Goal: Task Accomplishment & Management: Complete application form

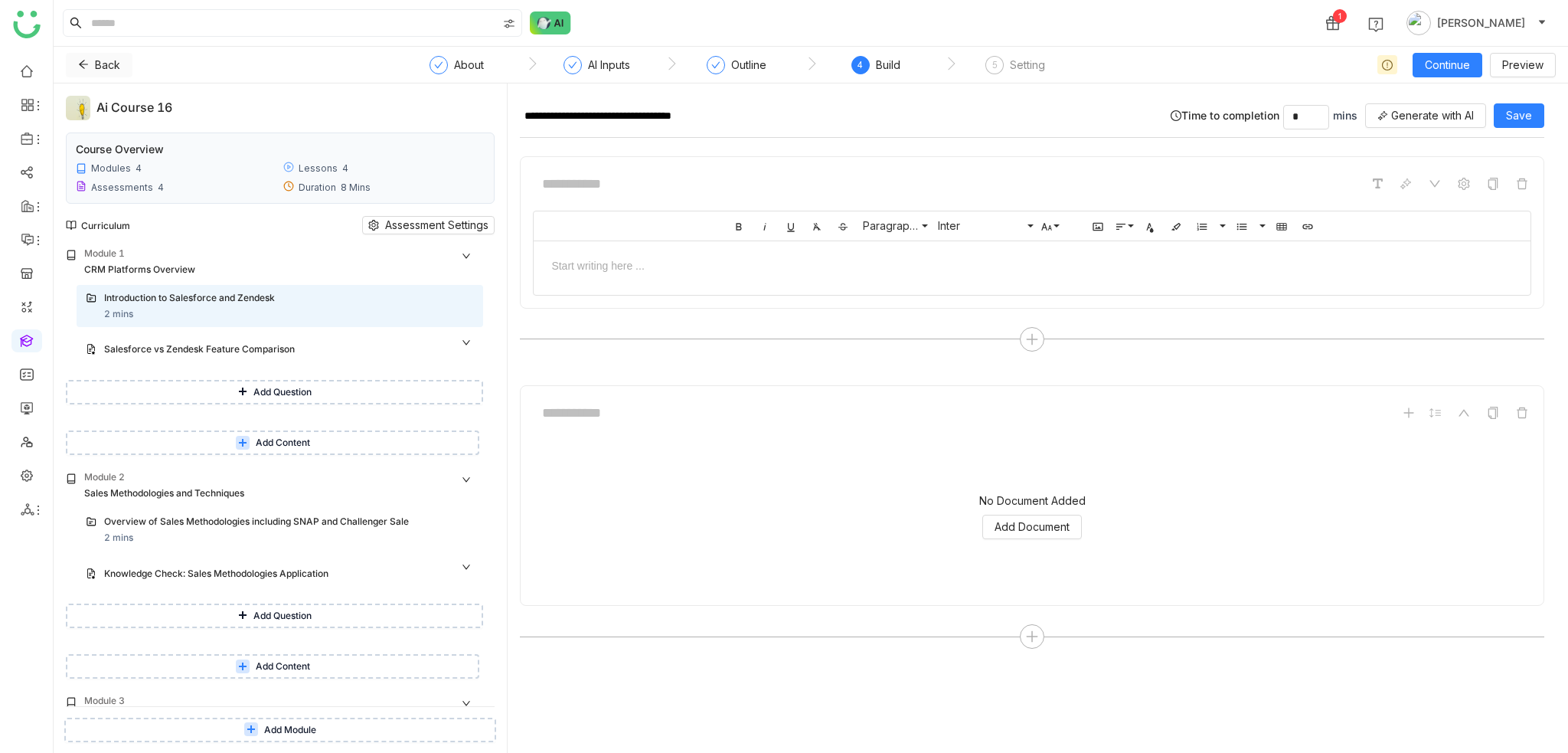
click at [83, 74] on button "Back" at bounding box center [99, 65] width 66 height 24
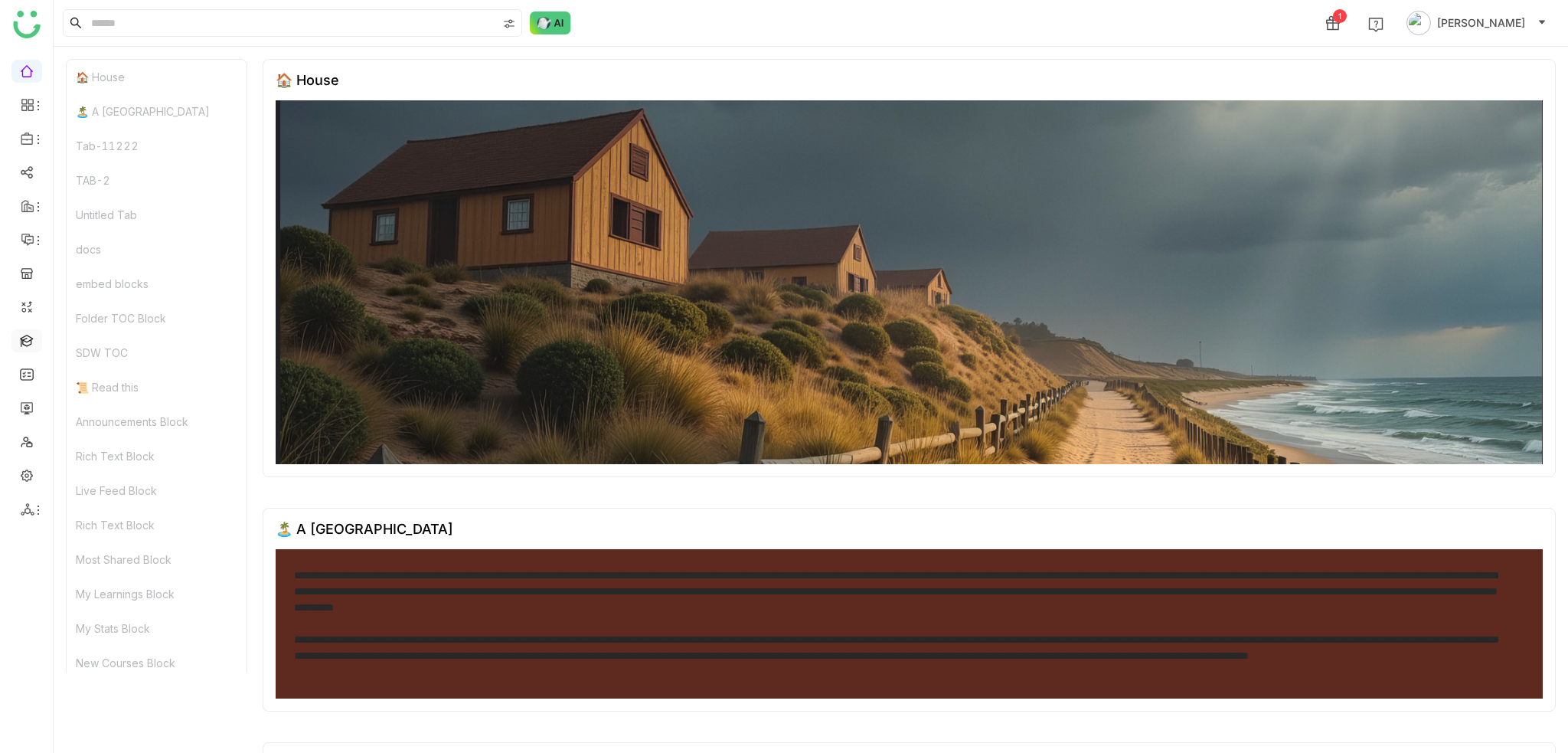
click at [29, 346] on link at bounding box center [27, 340] width 13 height 13
click at [29, 407] on link at bounding box center [27, 408] width 13 height 13
click at [30, 340] on link at bounding box center [27, 340] width 13 height 13
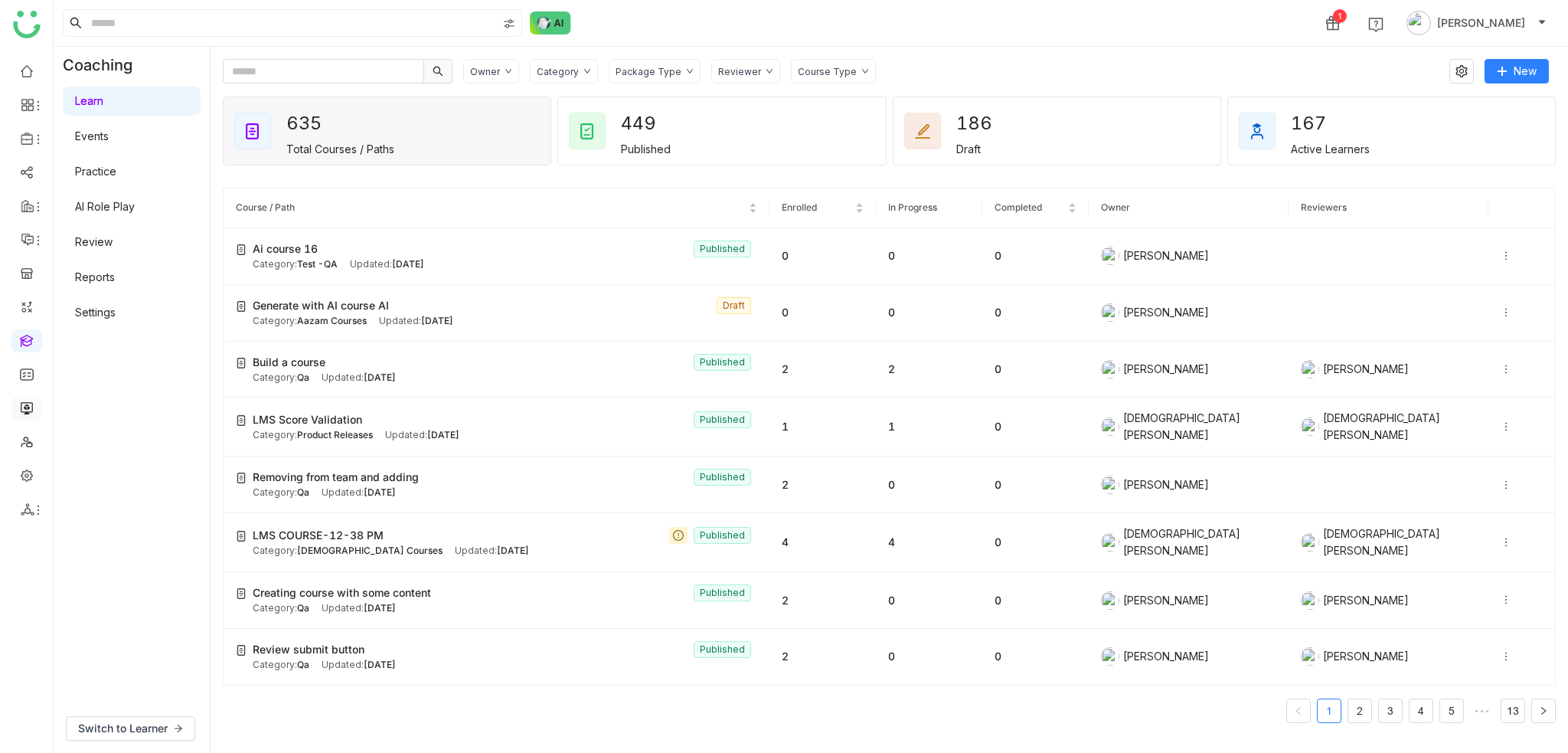
click at [42, 398] on ul at bounding box center [26, 289] width 53 height 482
click at [31, 401] on link at bounding box center [27, 408] width 13 height 13
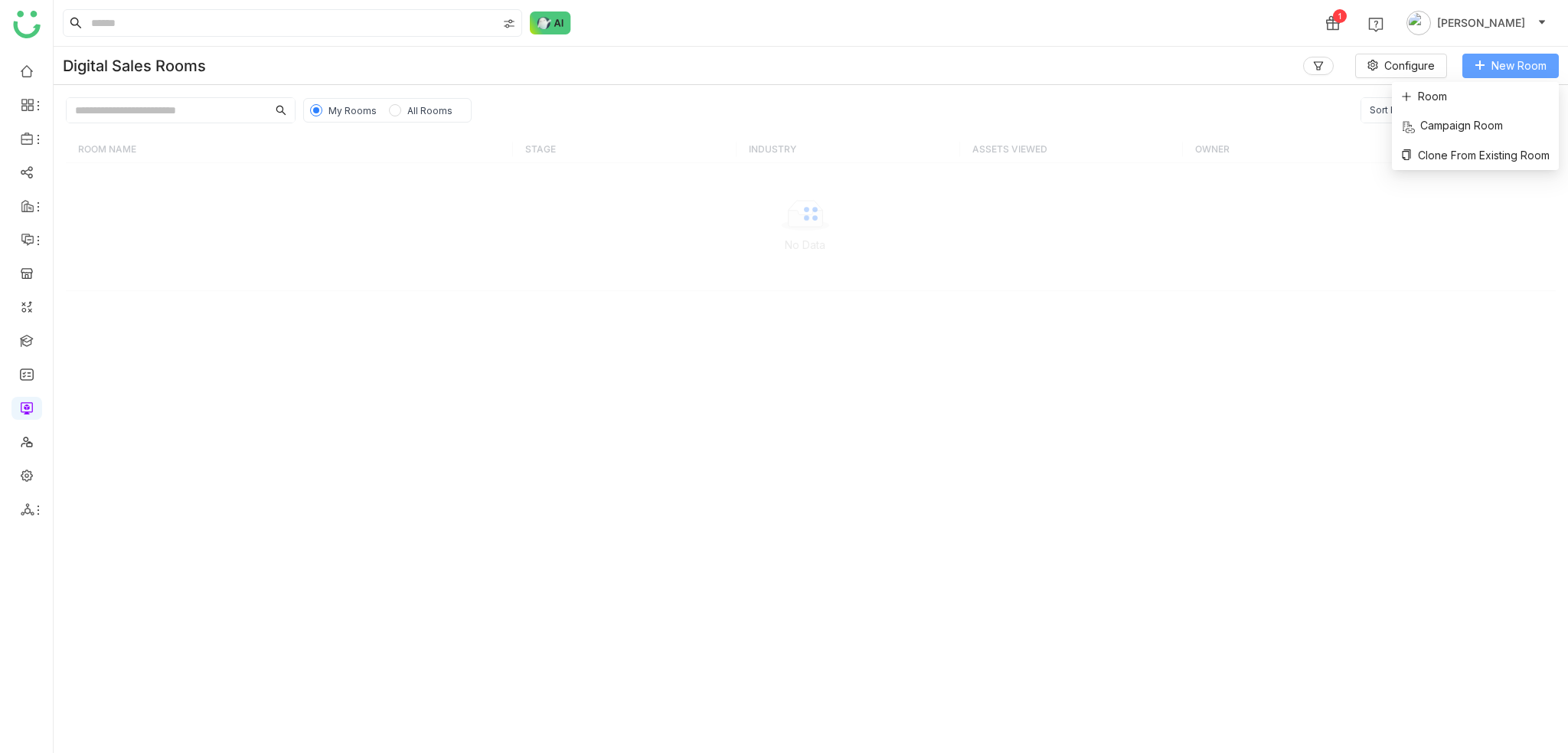
click at [1511, 64] on span "New Room" at bounding box center [1519, 65] width 55 height 17
click at [1492, 90] on li "Room" at bounding box center [1475, 96] width 167 height 29
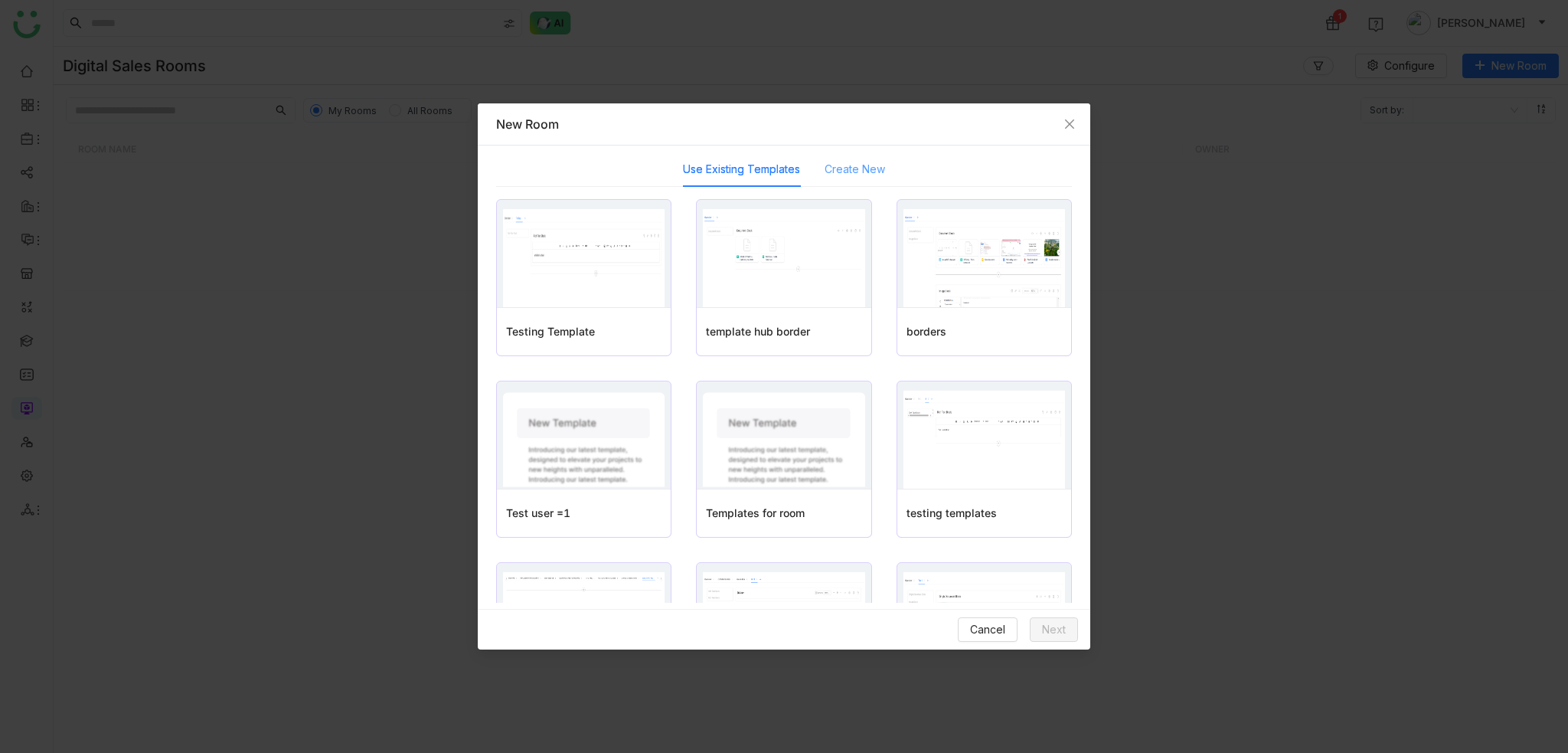
click at [844, 179] on div "Create New" at bounding box center [854, 169] width 60 height 35
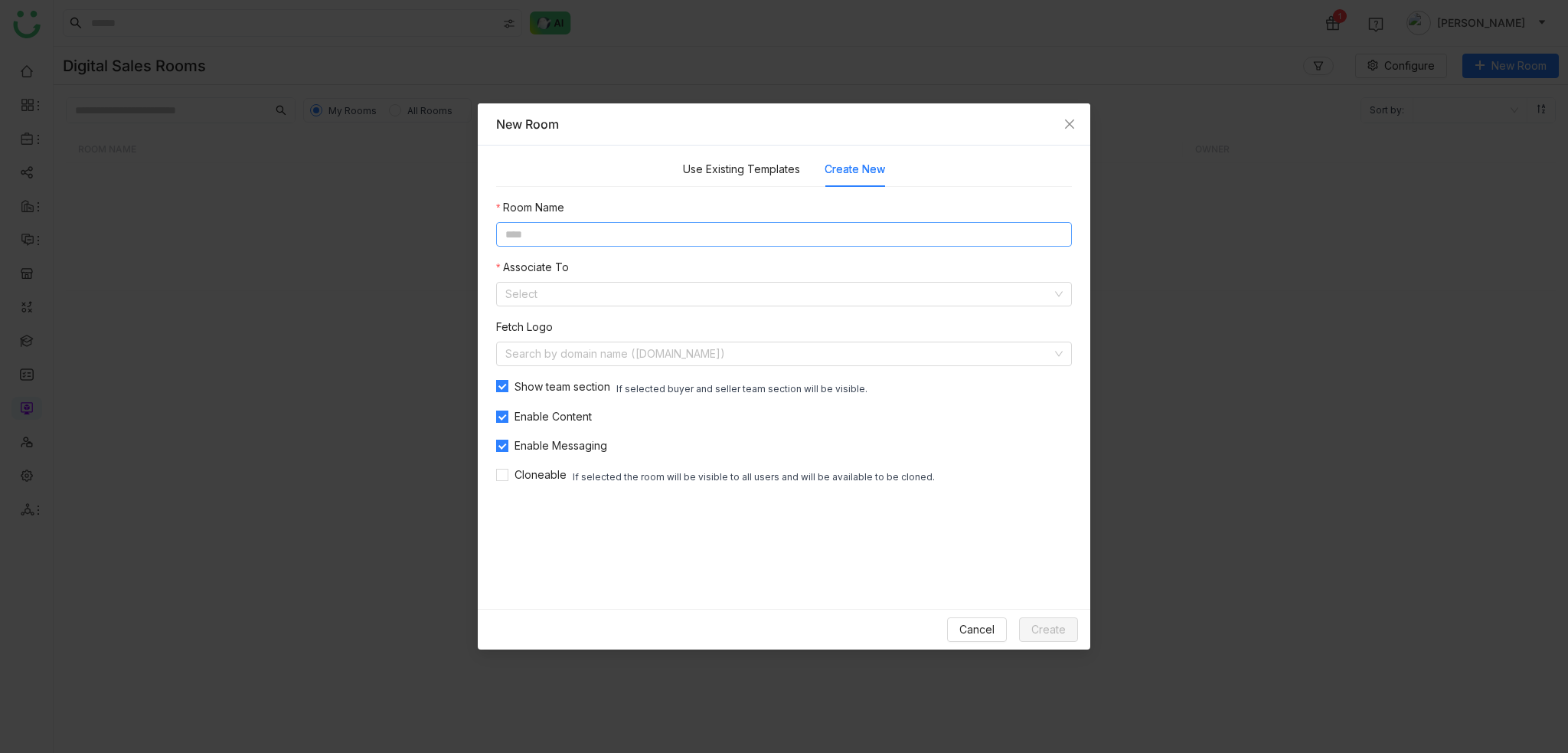
click at [691, 233] on input at bounding box center [784, 234] width 576 height 24
type input "*"
type input "**********"
click at [637, 286] on input at bounding box center [779, 293] width 547 height 23
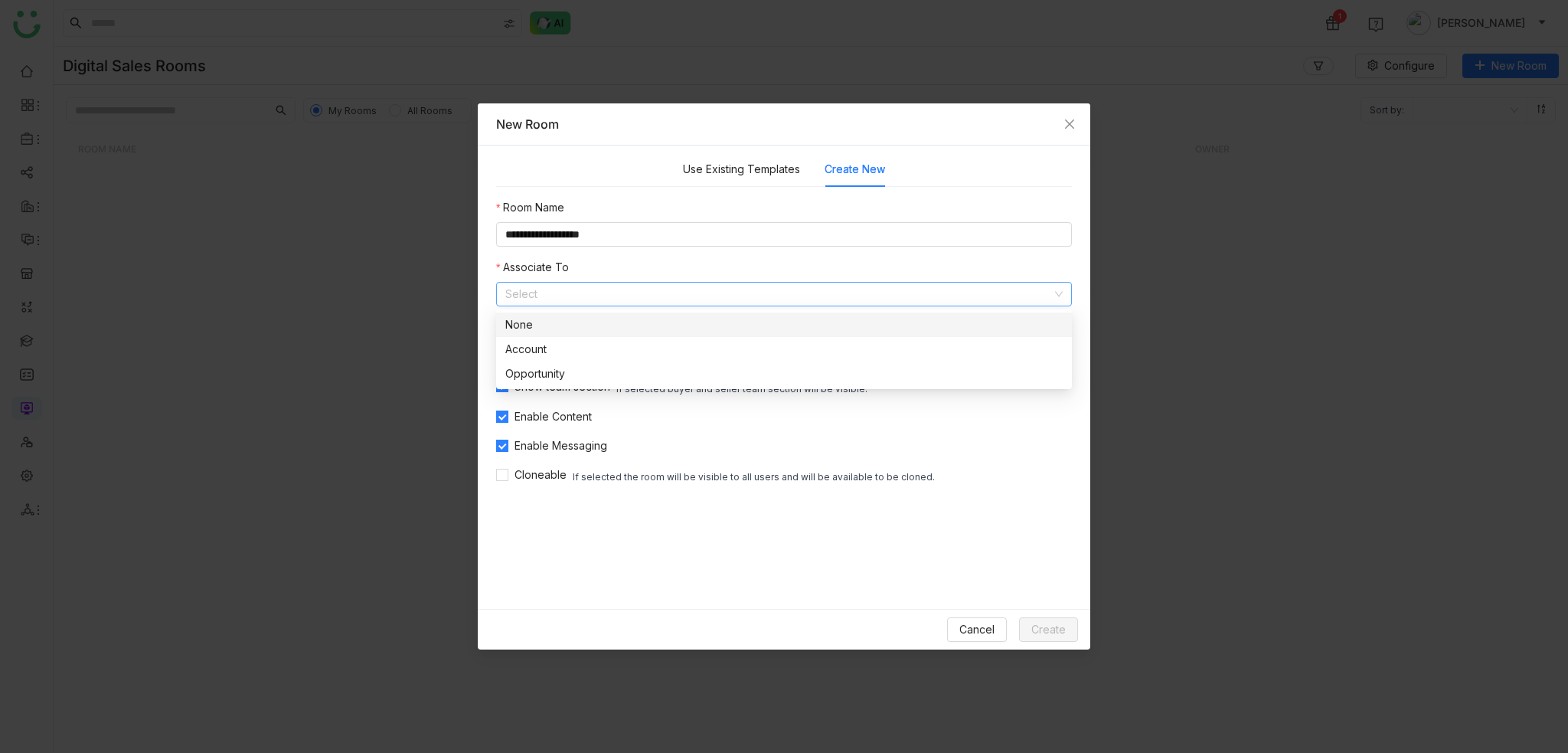
click at [638, 328] on div "None" at bounding box center [784, 325] width 558 height 17
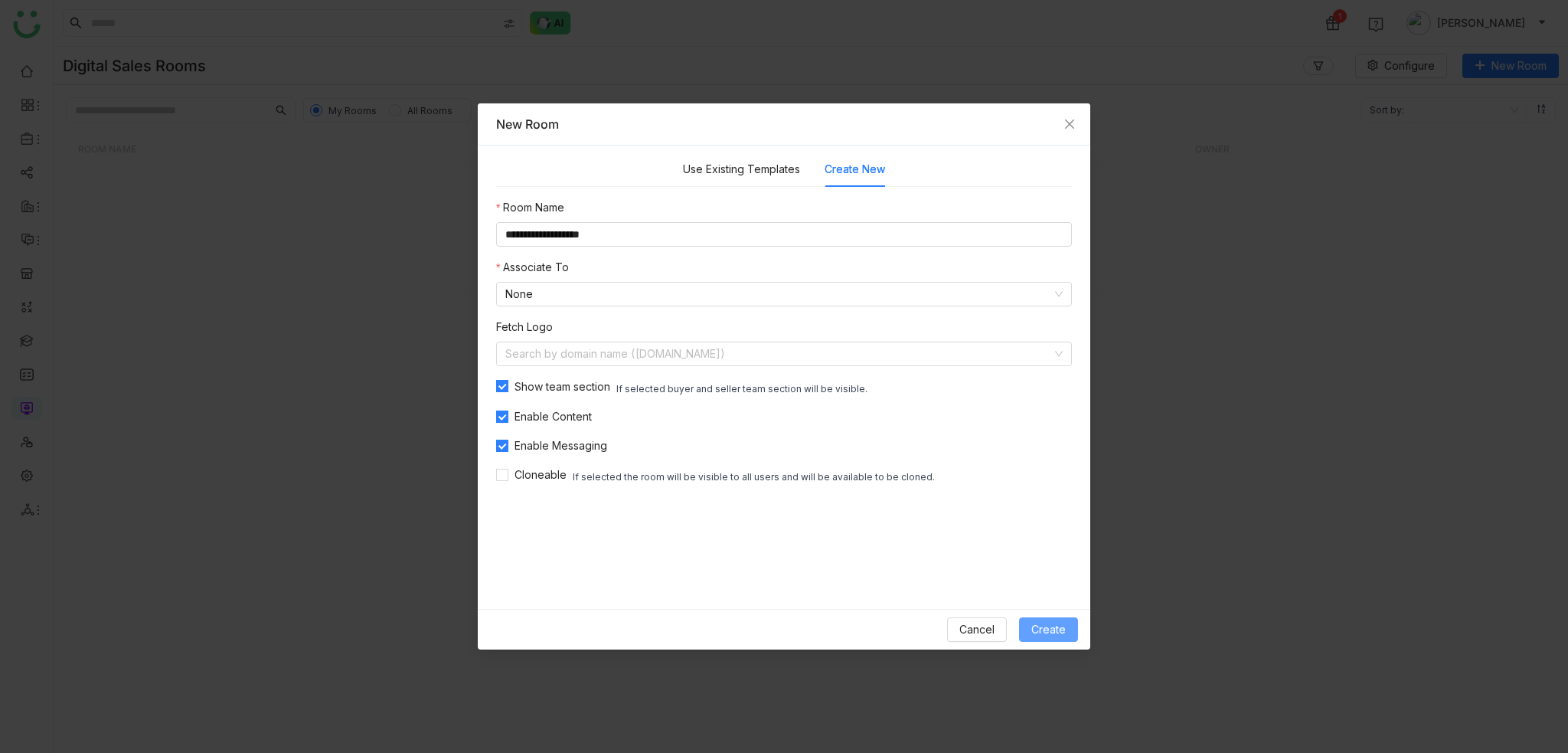
click at [1043, 625] on span "Create" at bounding box center [1048, 629] width 34 height 17
click at [1036, 636] on span "Create" at bounding box center [1048, 629] width 34 height 17
click at [631, 358] on input at bounding box center [779, 353] width 547 height 23
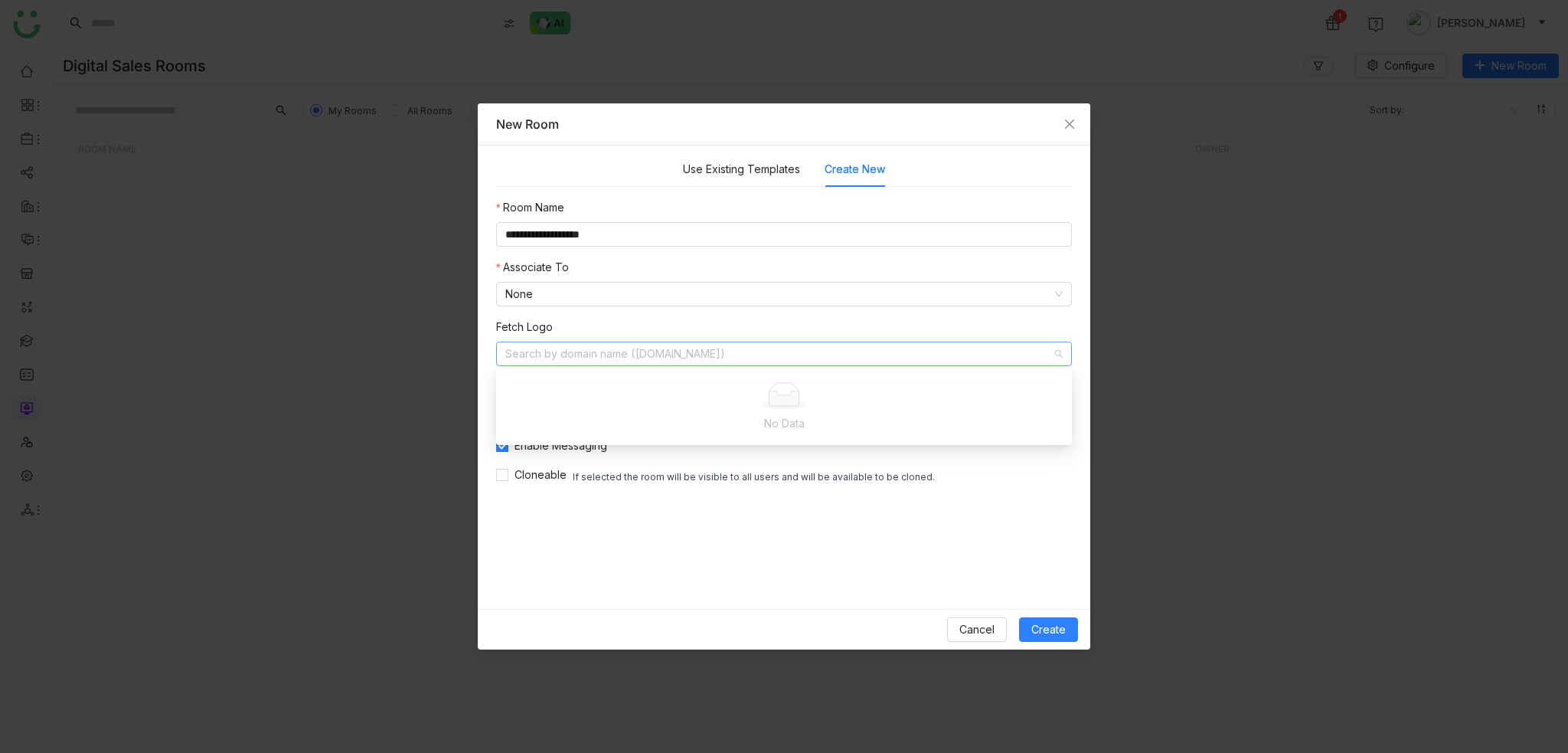
click at [648, 314] on div "**********" at bounding box center [784, 341] width 576 height 286
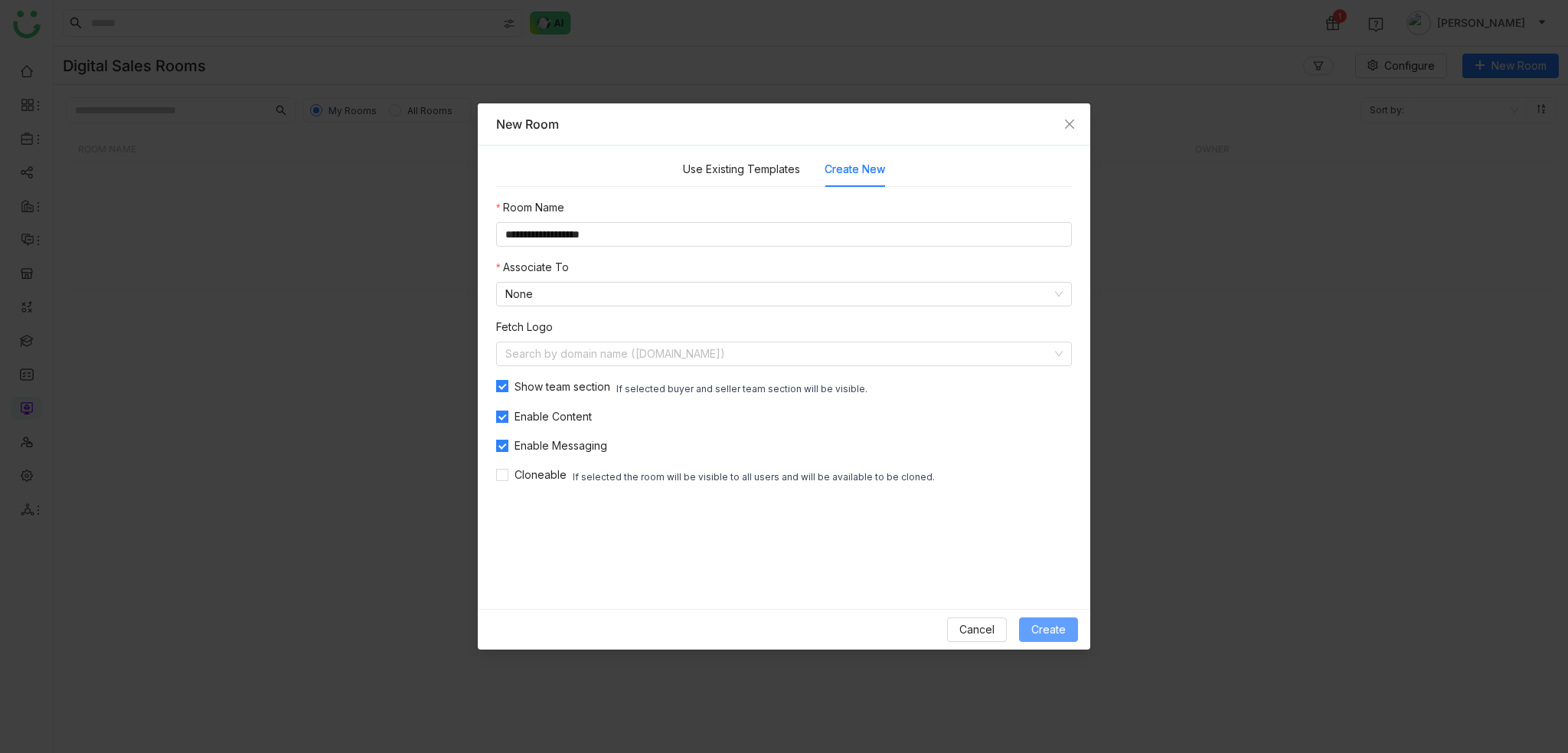
click at [1035, 631] on span "Create" at bounding box center [1048, 629] width 34 height 17
click at [970, 626] on span "Cancel" at bounding box center [977, 629] width 35 height 17
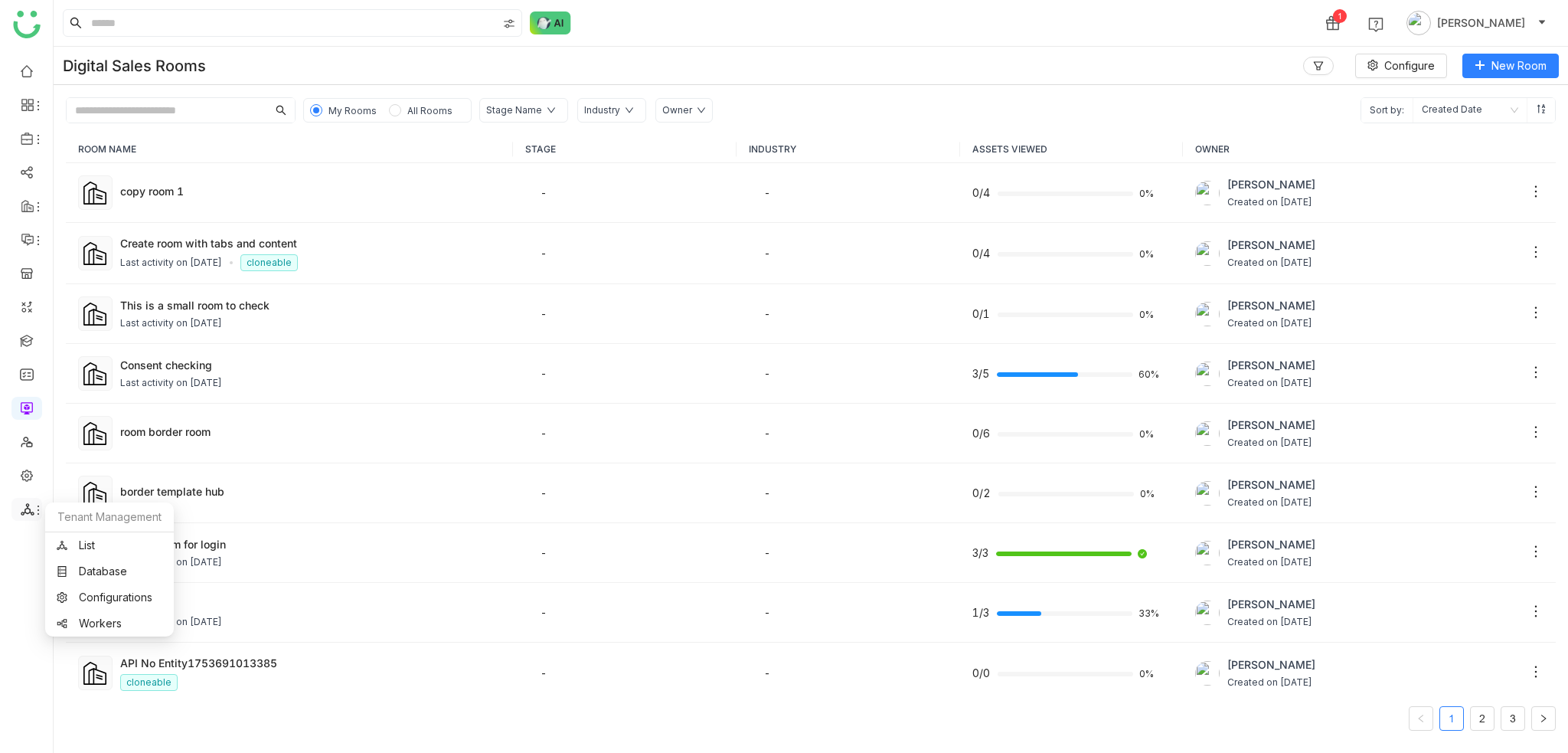
click at [26, 502] on icon at bounding box center [28, 509] width 13 height 13
click at [119, 550] on link "List" at bounding box center [110, 545] width 106 height 11
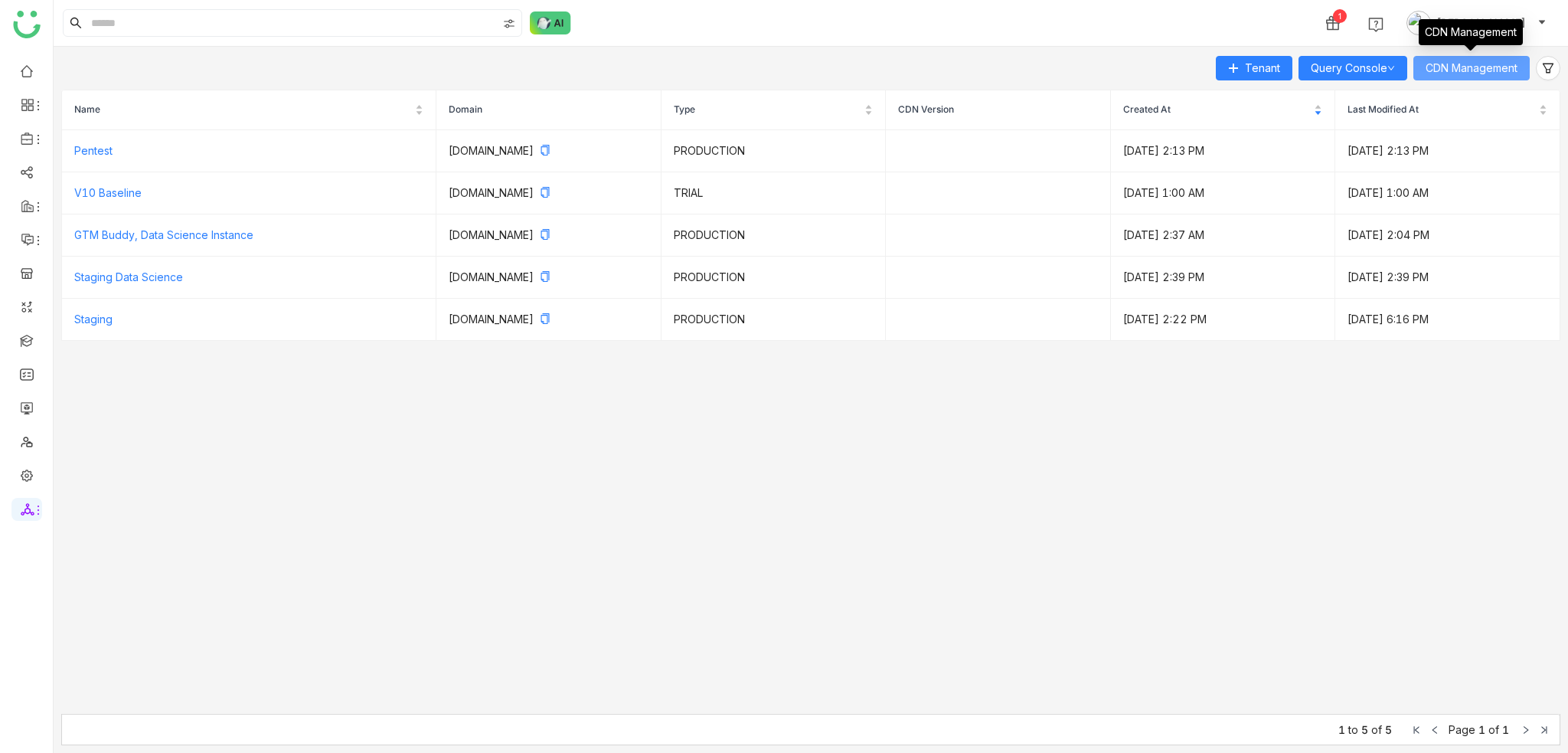
click at [1501, 79] on button "CDN Management" at bounding box center [1471, 68] width 117 height 24
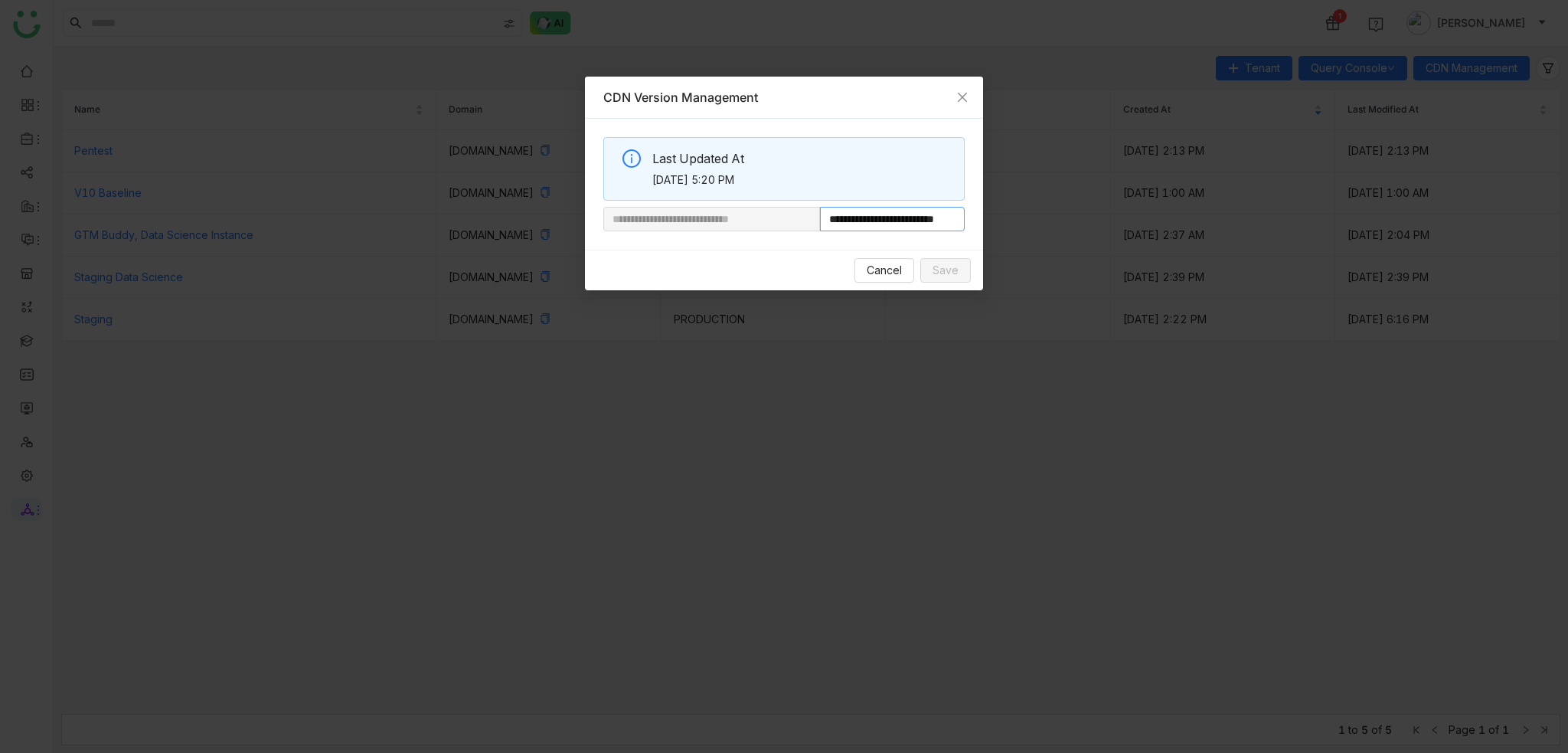
scroll to position [0, 43]
drag, startPoint x: 874, startPoint y: 224, endPoint x: 984, endPoint y: 221, distance: 110.0
click at [984, 221] on nz-modal-container "**********" at bounding box center [784, 376] width 1568 height 753
paste input "******"
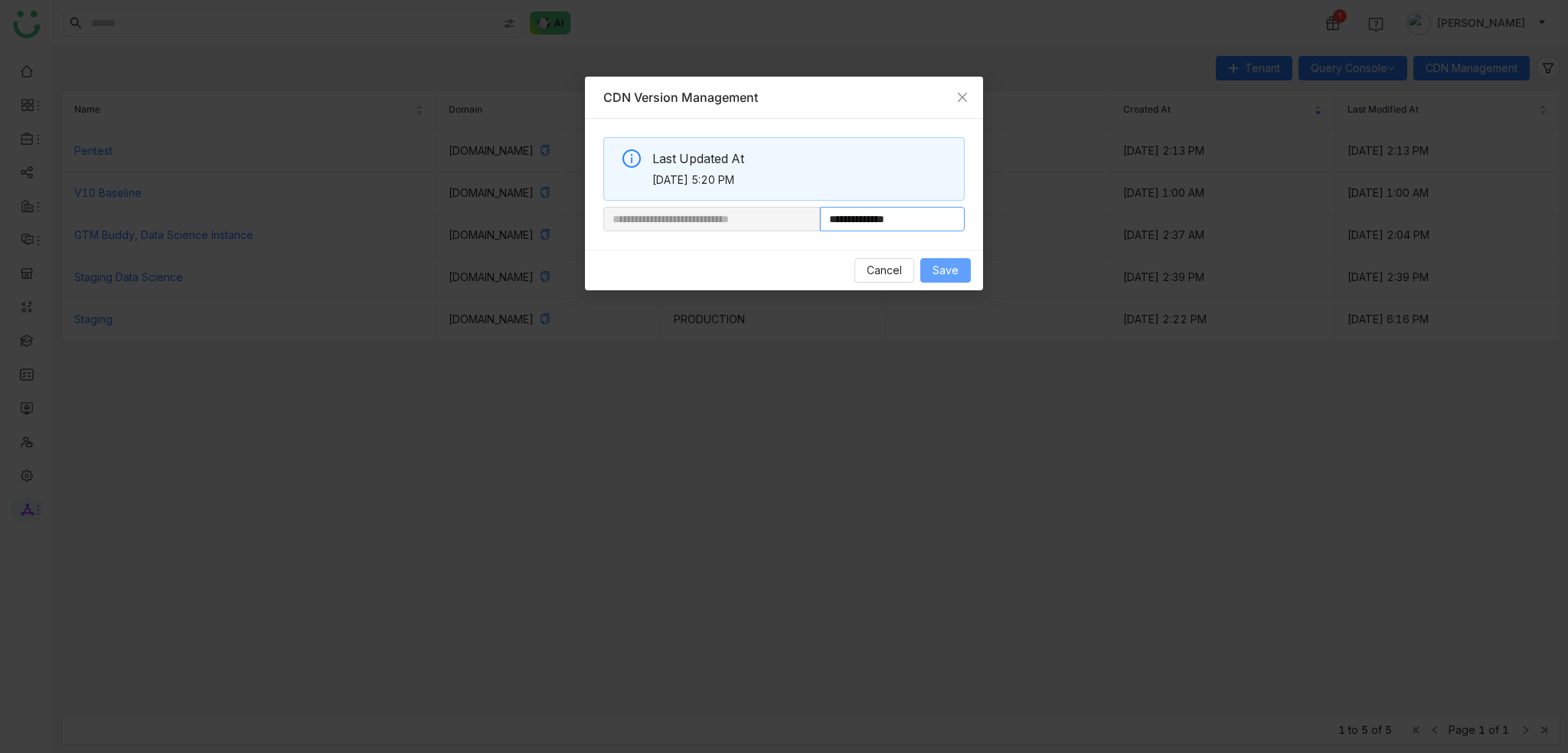
type input "**********"
click at [956, 262] on span "Save" at bounding box center [945, 270] width 26 height 17
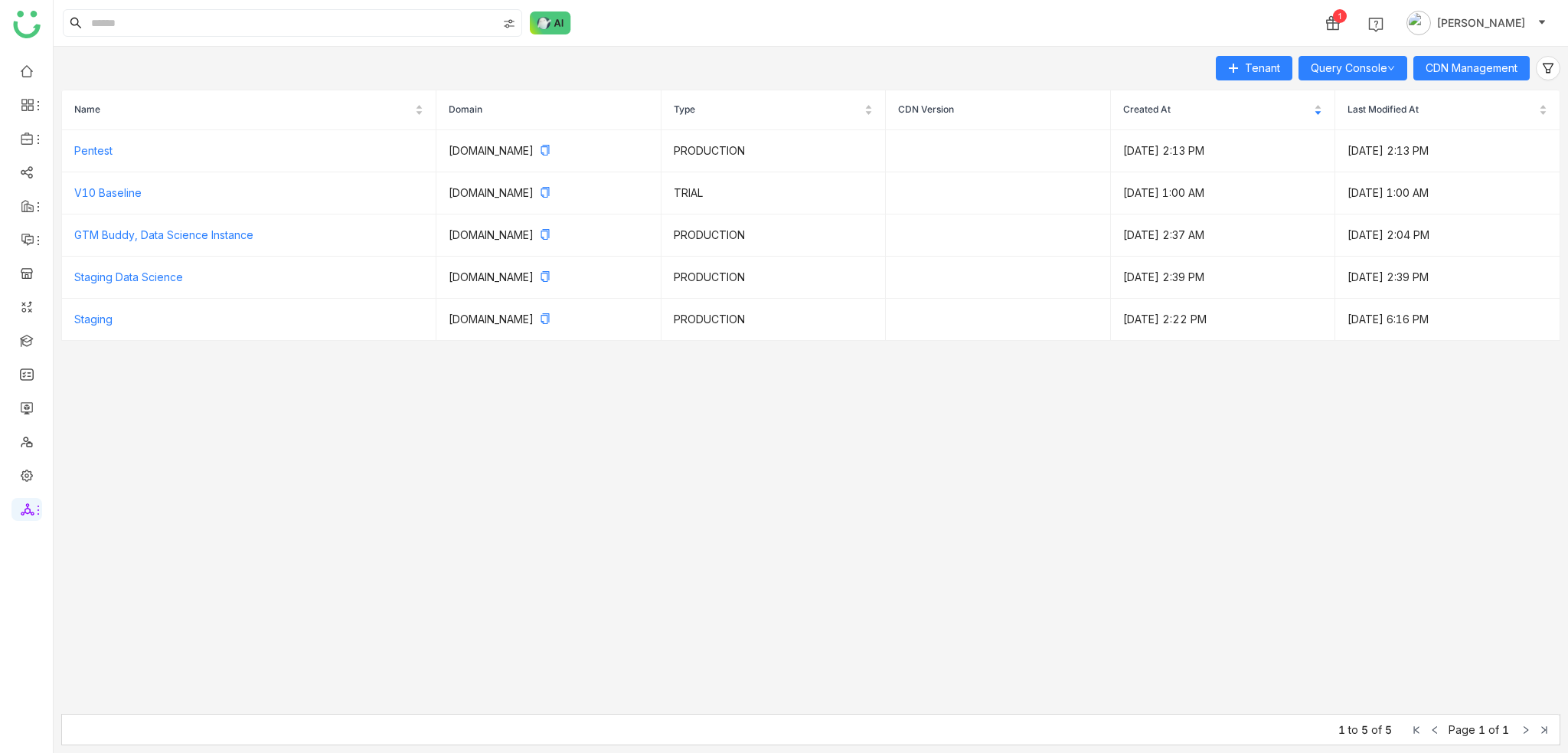
click at [675, 58] on div "Tenant Query Console CDN Management" at bounding box center [811, 68] width 1499 height 24
click at [33, 413] on link at bounding box center [27, 408] width 13 height 13
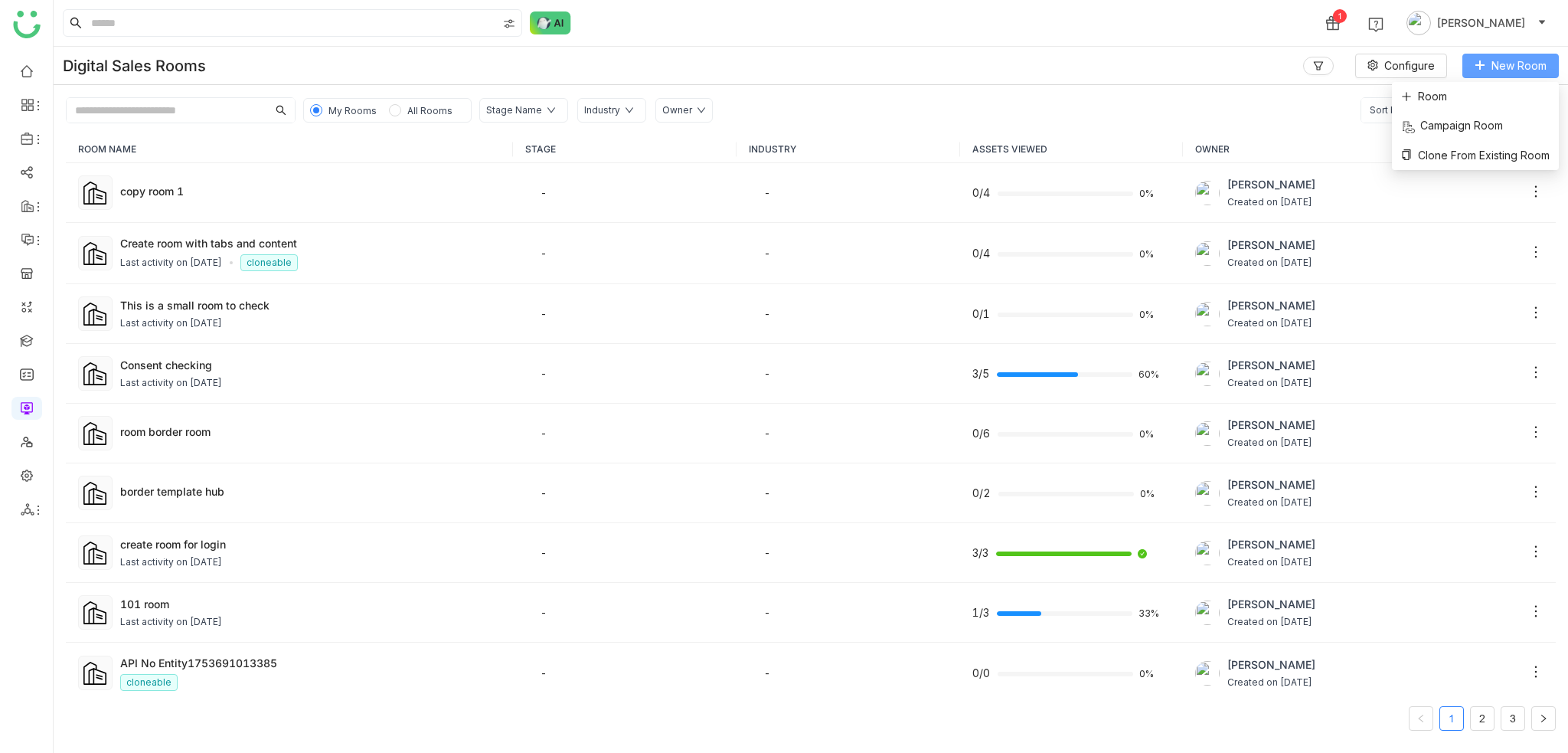
click at [1501, 64] on span "New Room" at bounding box center [1519, 65] width 55 height 17
click at [419, 181] on td "copy room 1" at bounding box center [289, 192] width 447 height 60
click at [1513, 60] on span "New Room" at bounding box center [1519, 65] width 55 height 17
click at [1446, 94] on span "Room" at bounding box center [1424, 96] width 46 height 17
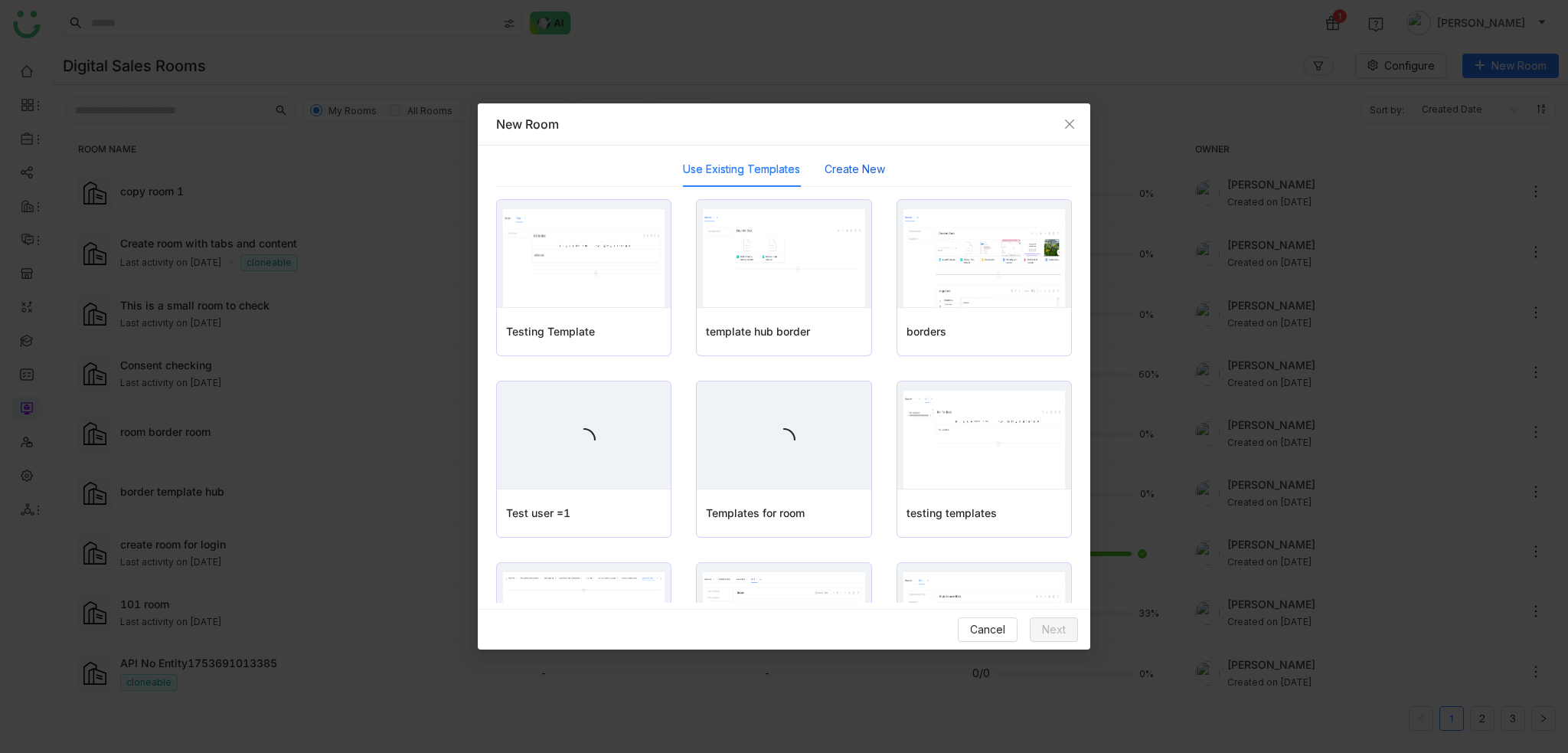
click at [865, 174] on button "Create New" at bounding box center [854, 169] width 60 height 17
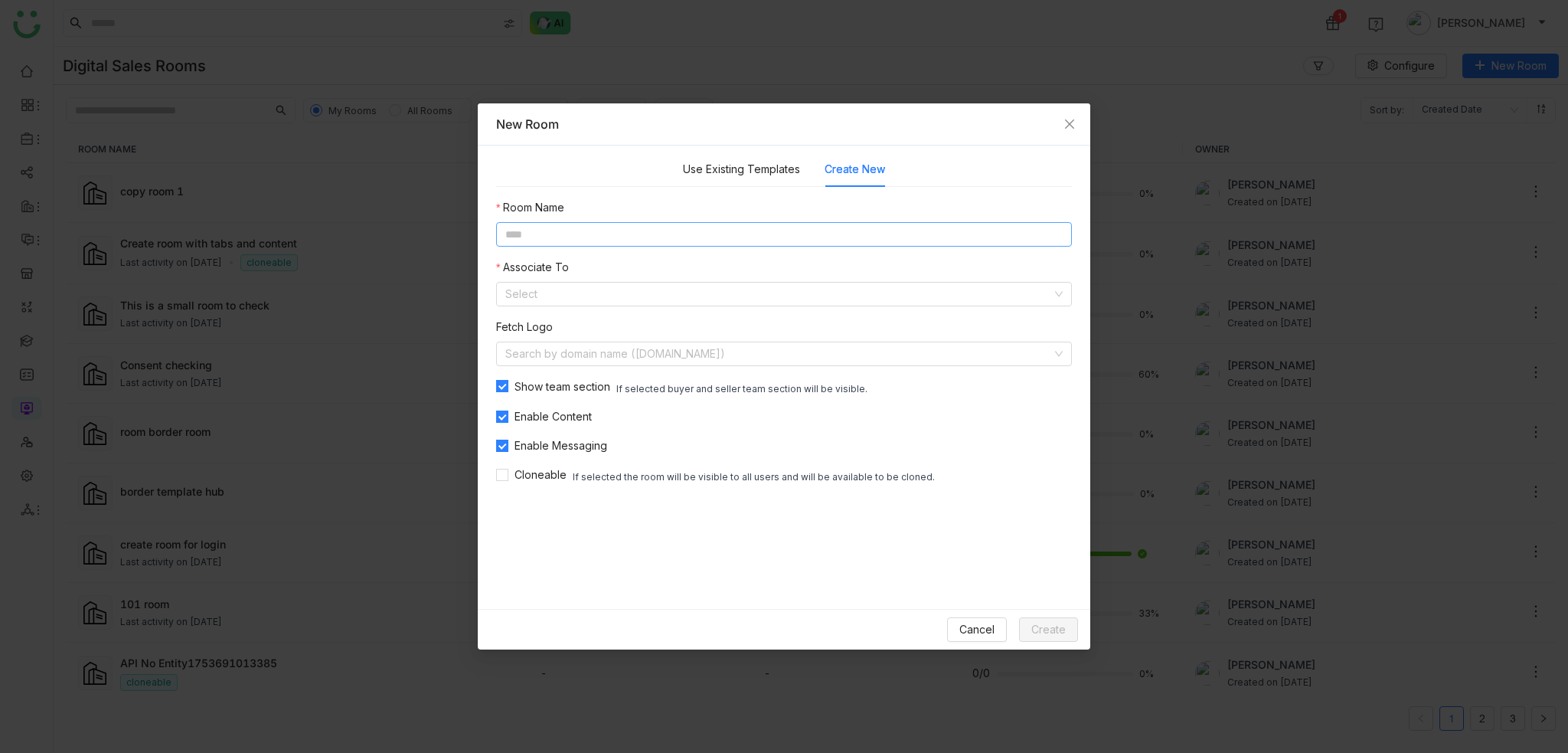
click at [668, 232] on input at bounding box center [784, 234] width 576 height 24
type input "**********"
click at [696, 302] on input at bounding box center [779, 293] width 547 height 23
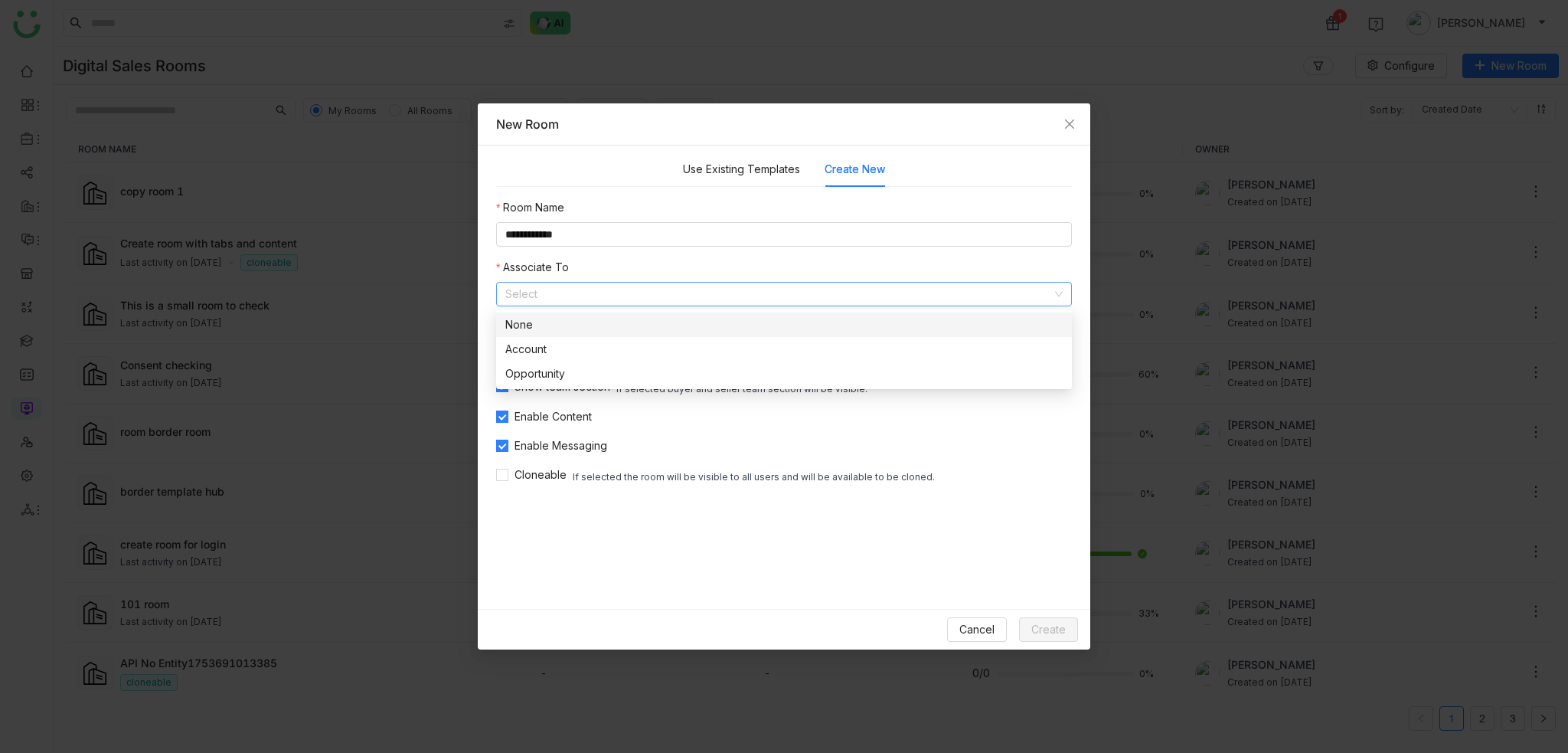
click at [665, 317] on div "None" at bounding box center [784, 325] width 558 height 17
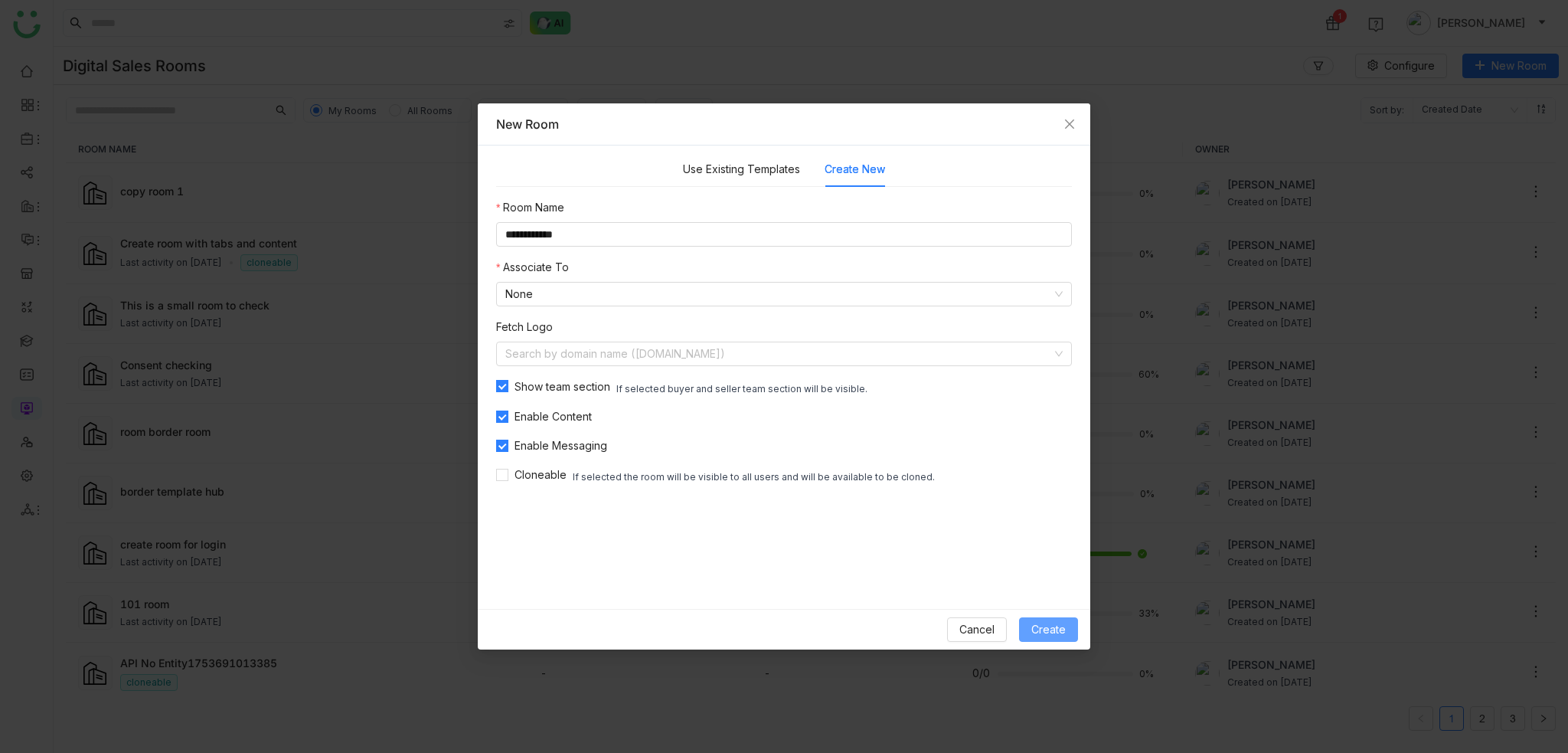
click at [1045, 631] on span "Create" at bounding box center [1048, 629] width 34 height 17
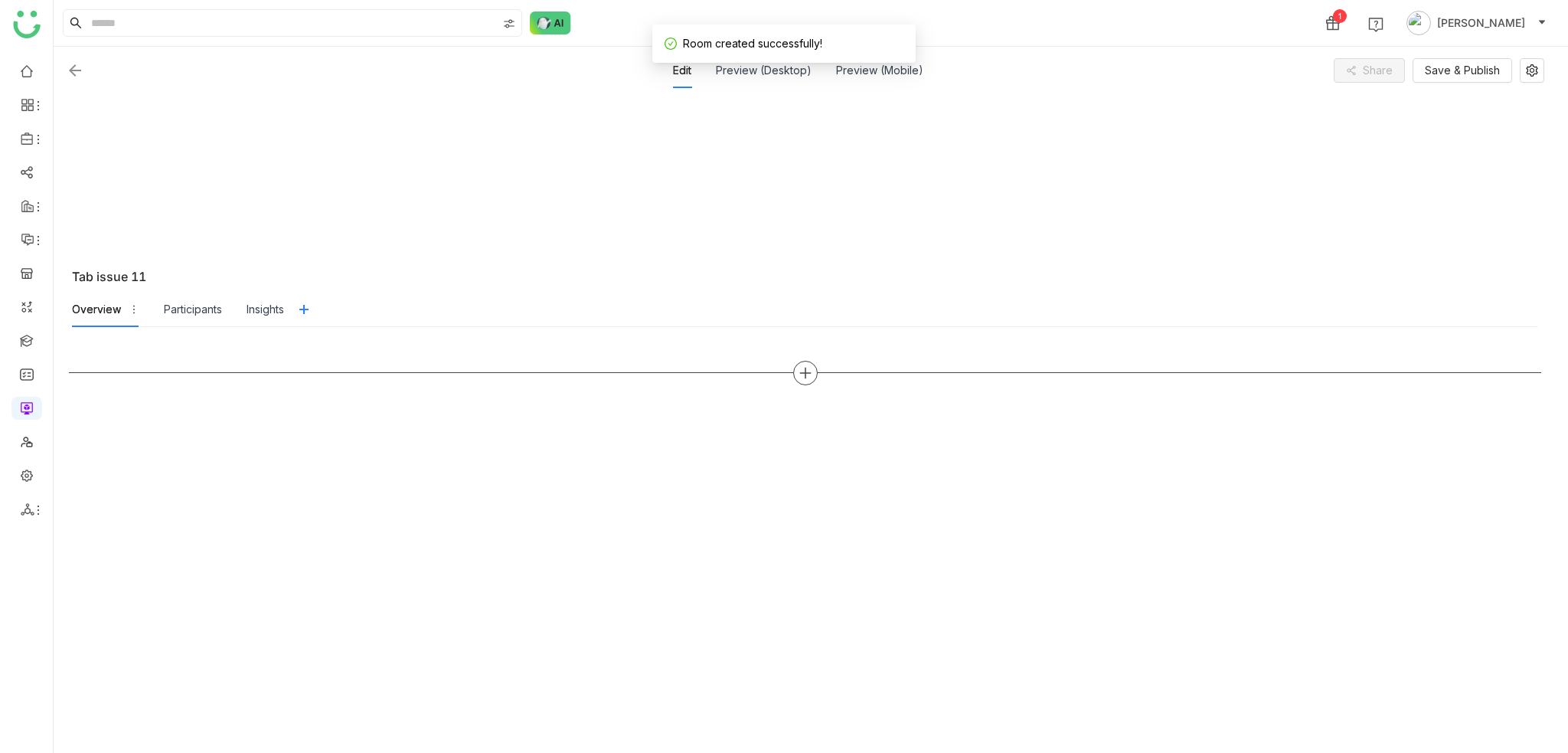
click at [799, 380] on div at bounding box center [805, 372] width 24 height 24
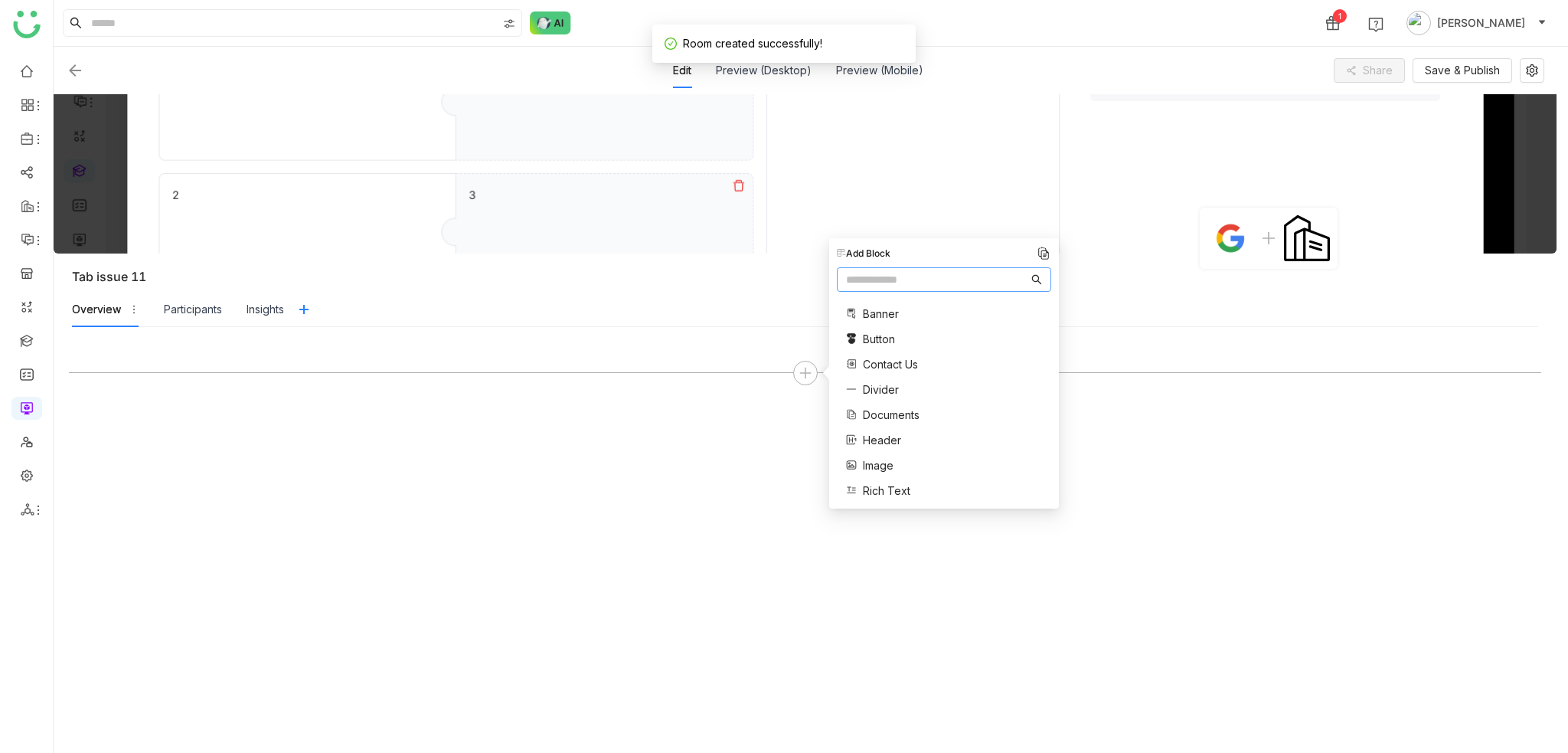
click at [870, 465] on span "Image" at bounding box center [878, 465] width 31 height 16
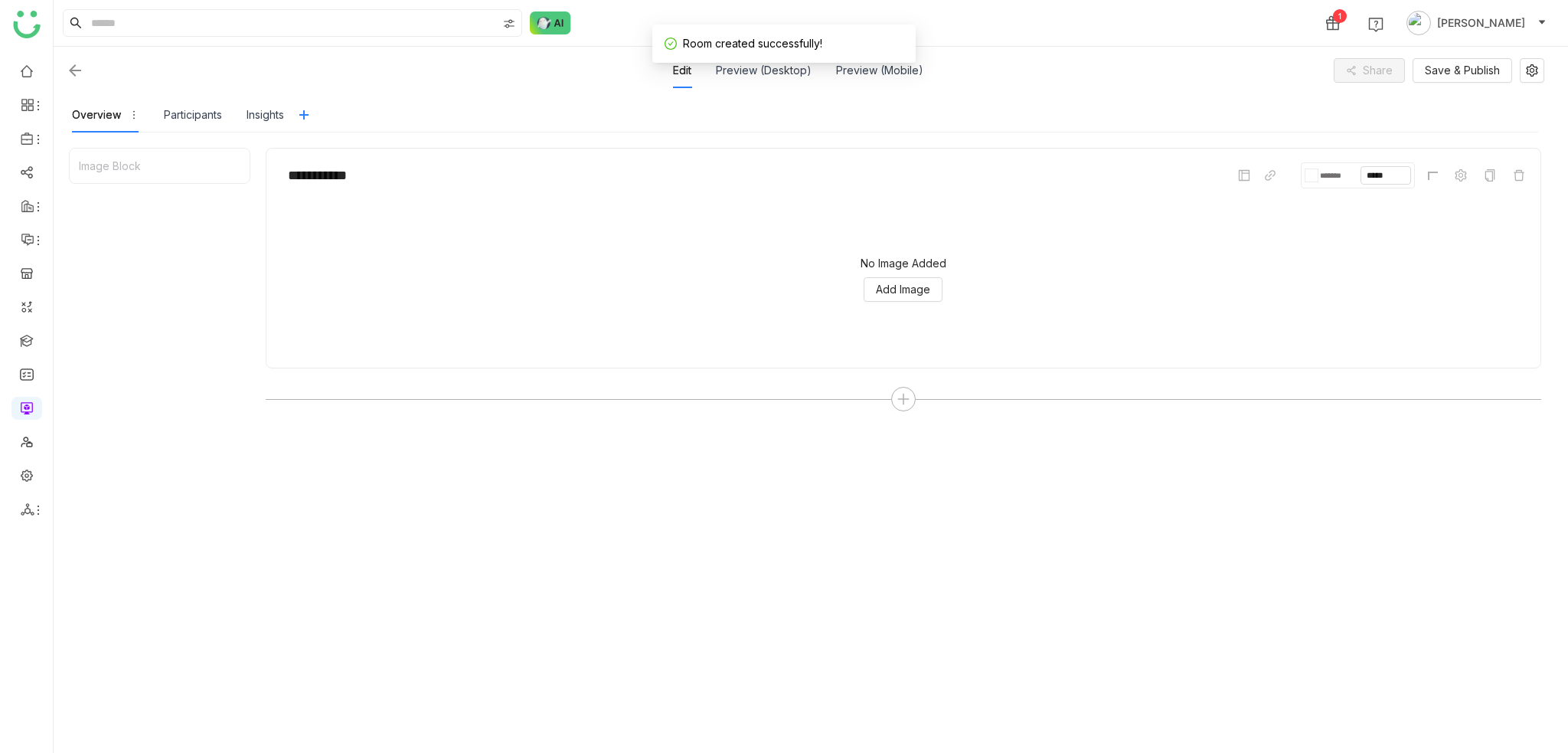
scroll to position [233, 0]
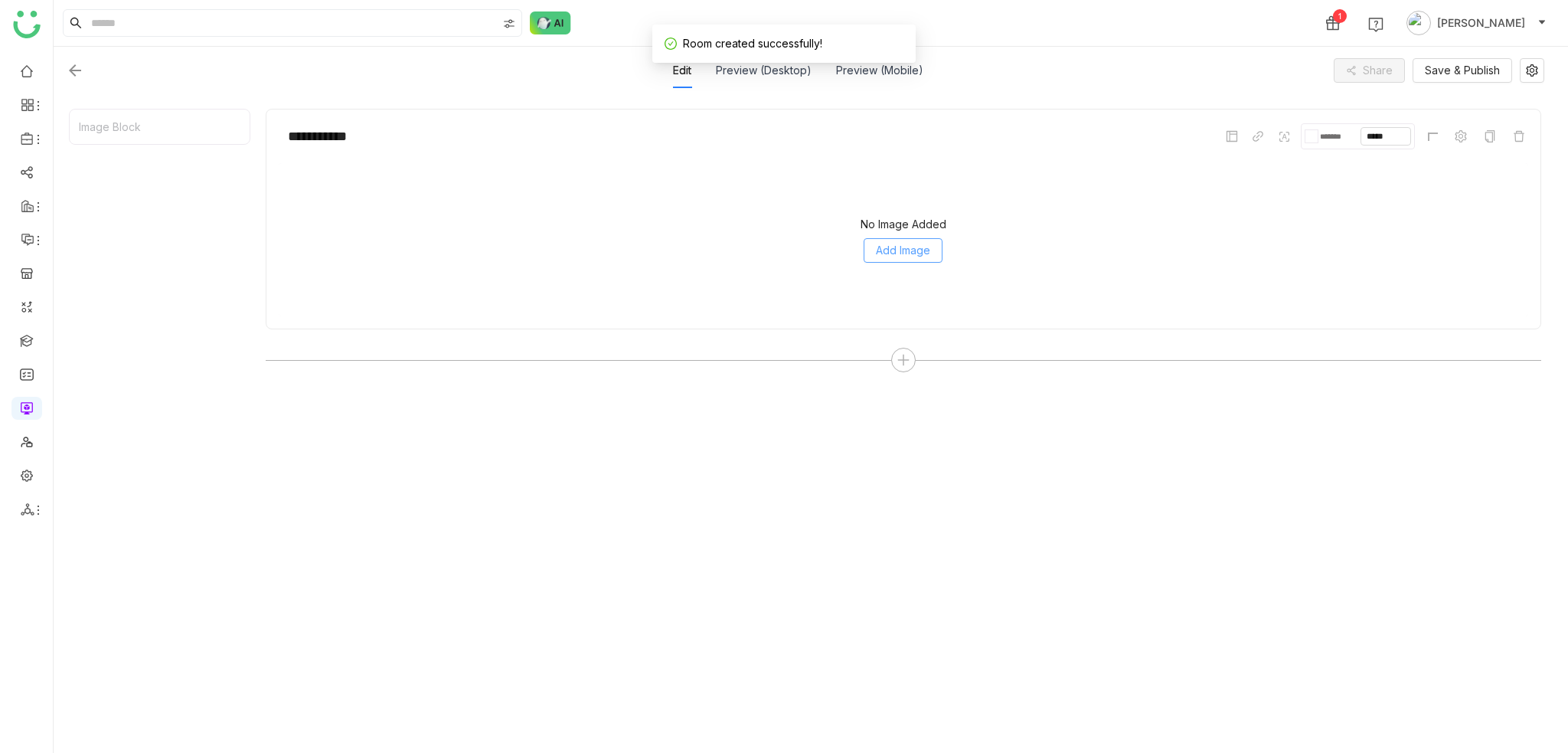
click at [908, 253] on span "Add Image" at bounding box center [903, 251] width 55 height 17
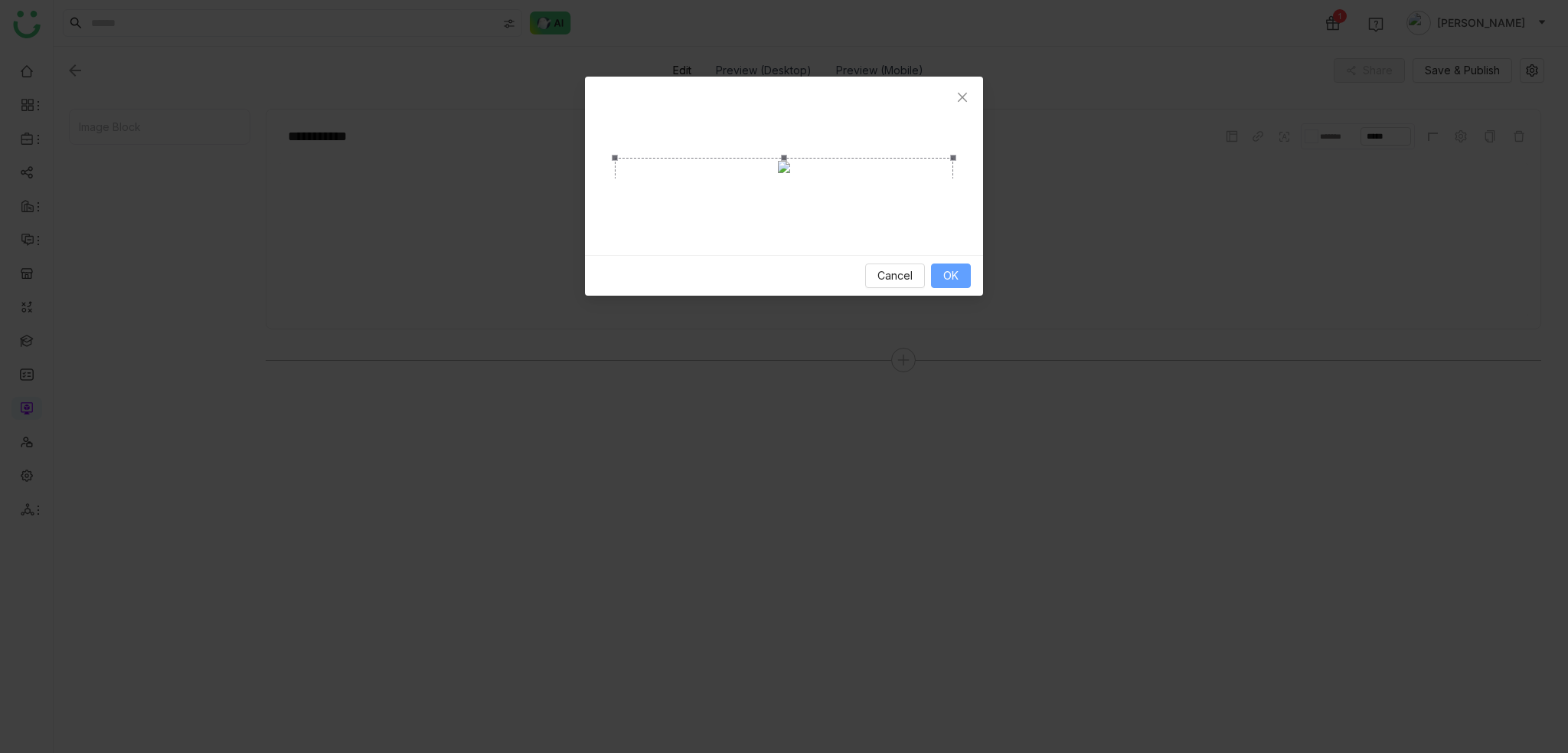
click at [953, 284] on span "OK" at bounding box center [951, 276] width 15 height 17
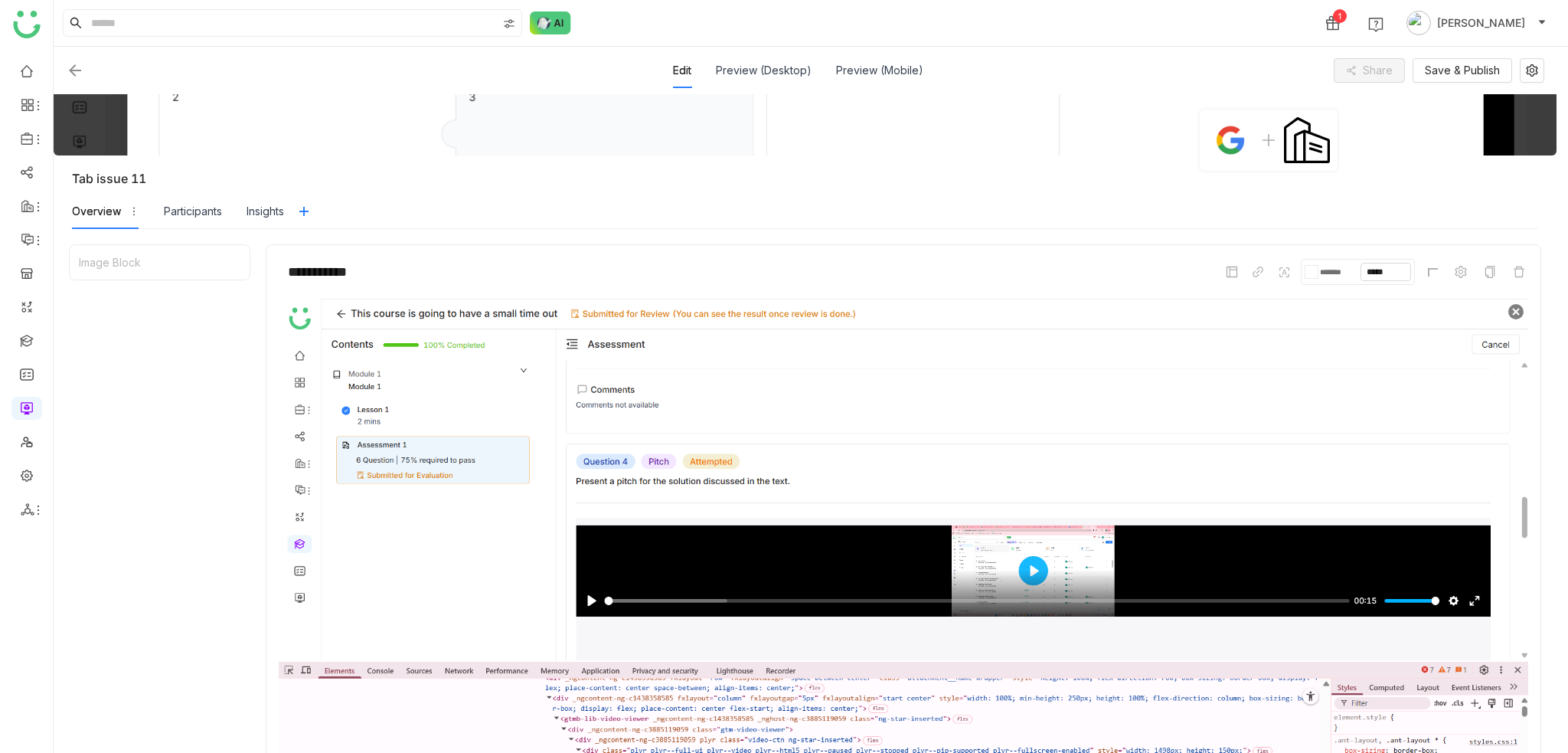
scroll to position [4, 0]
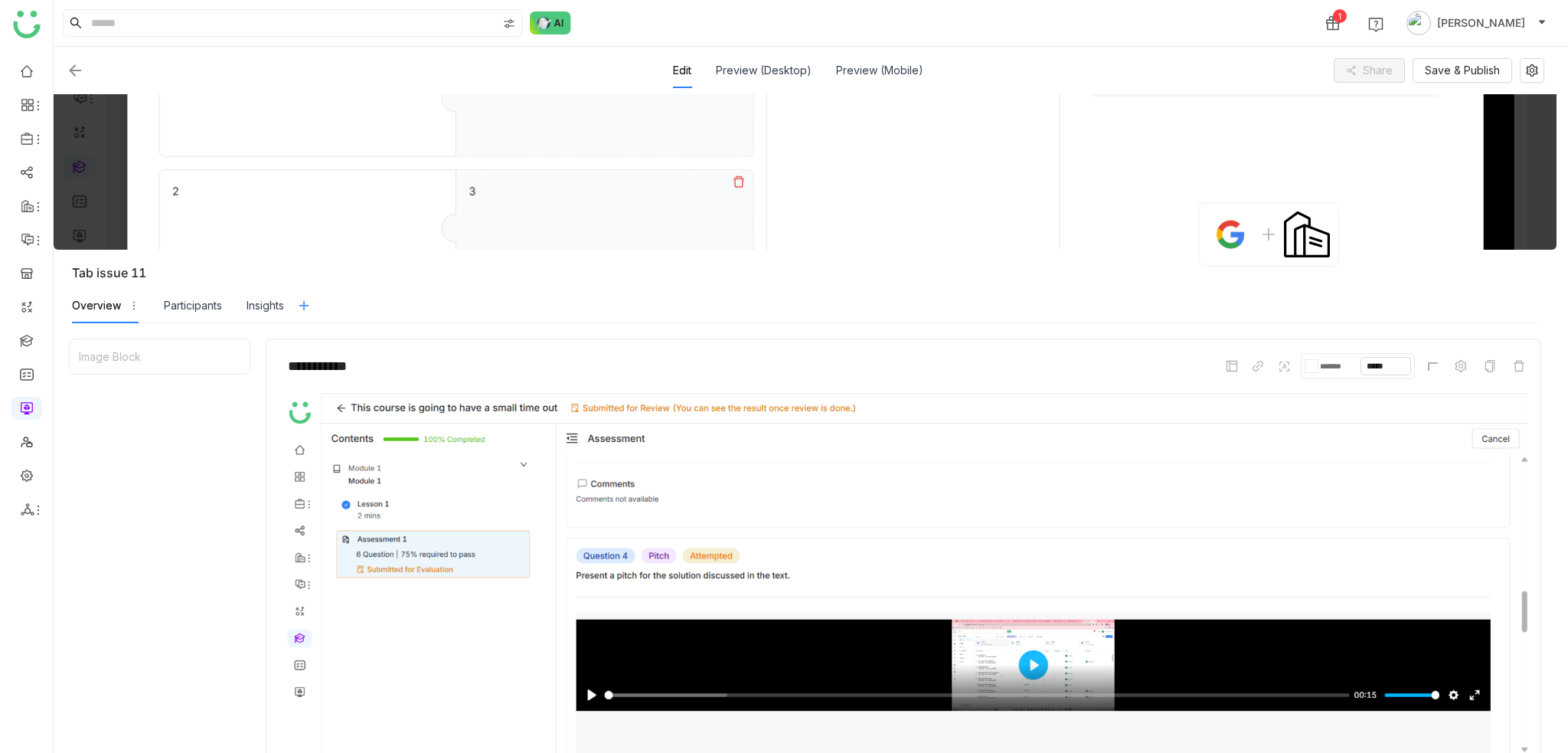
click at [310, 305] on icon at bounding box center [304, 305] width 13 height 13
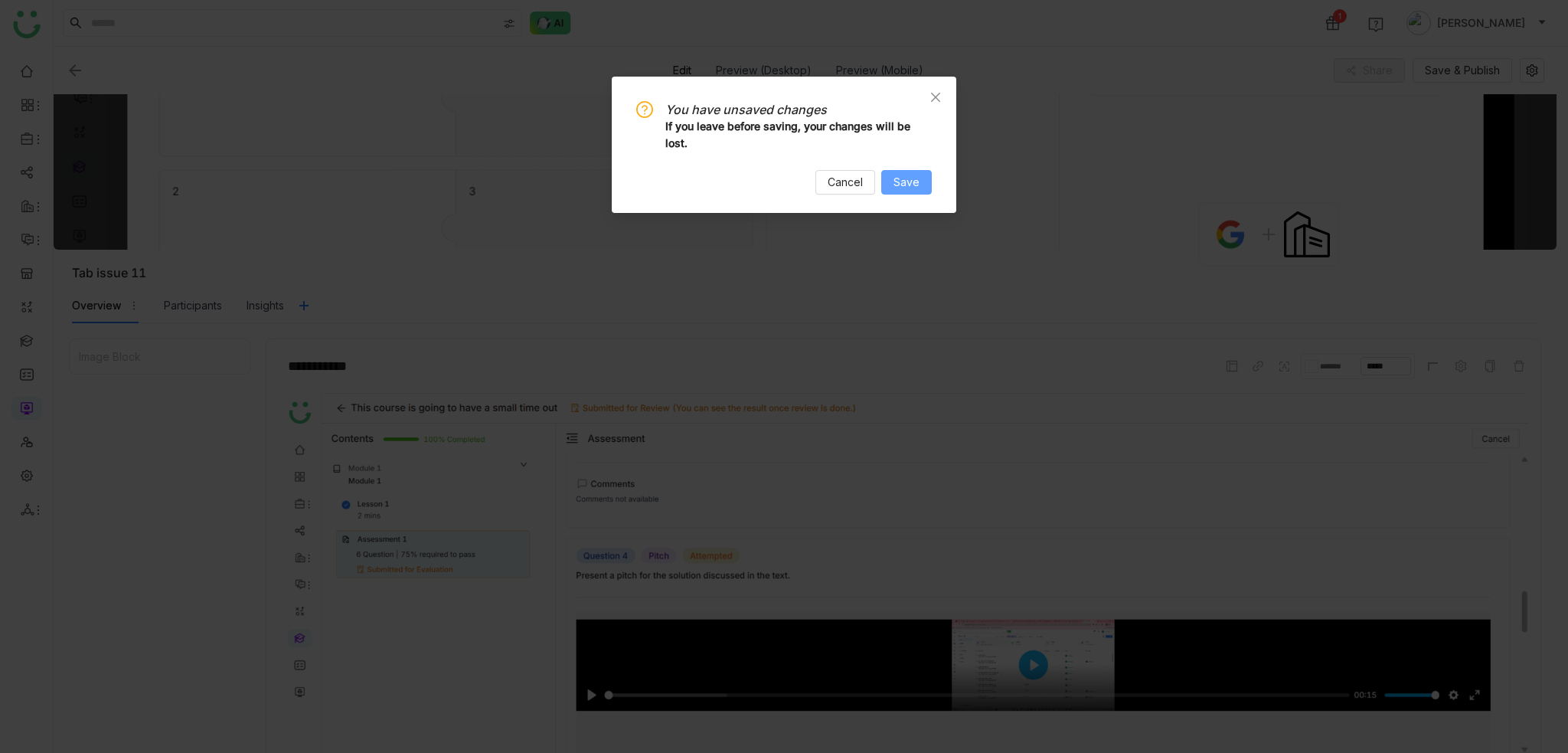
click at [900, 173] on button "Save" at bounding box center [906, 182] width 50 height 24
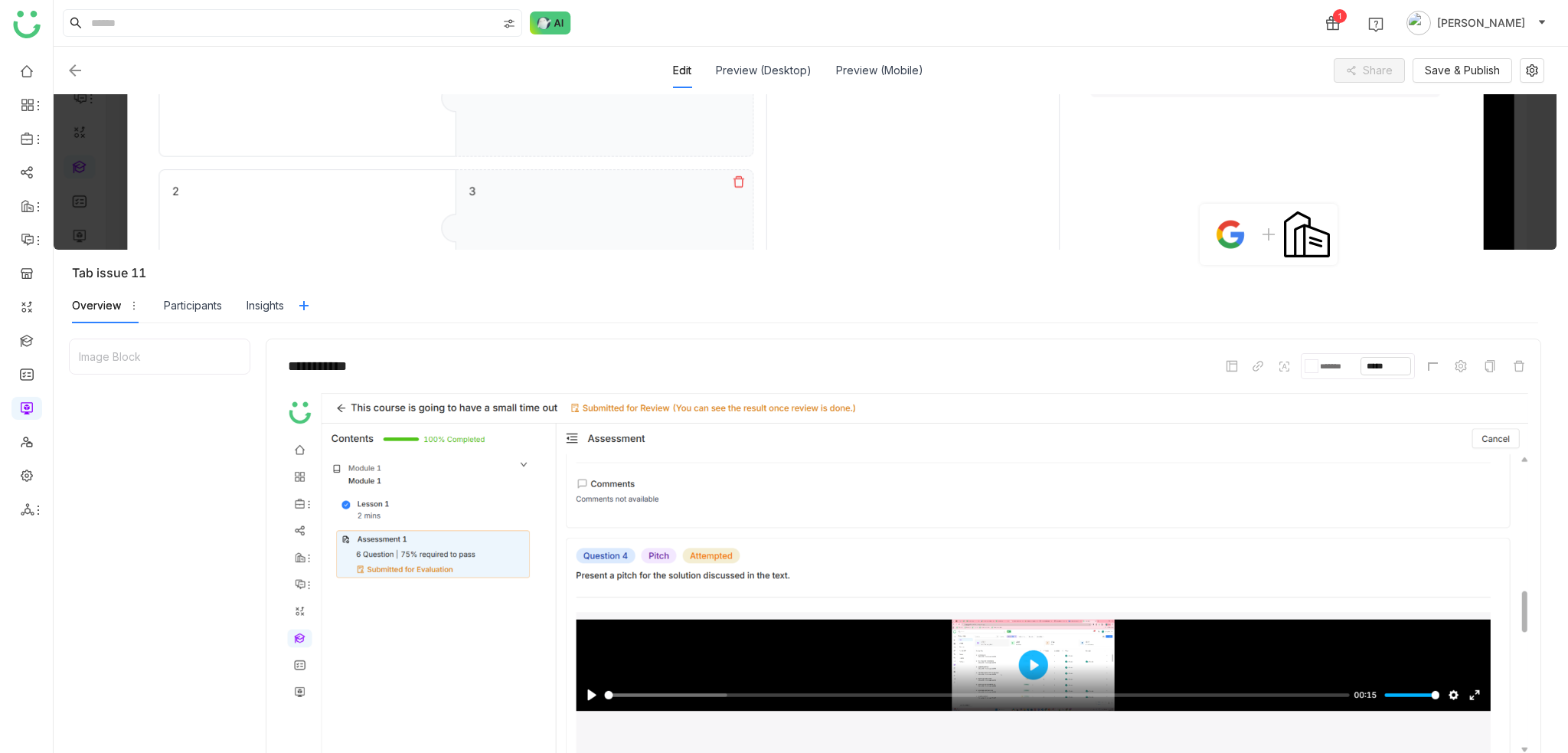
scroll to position [0, 0]
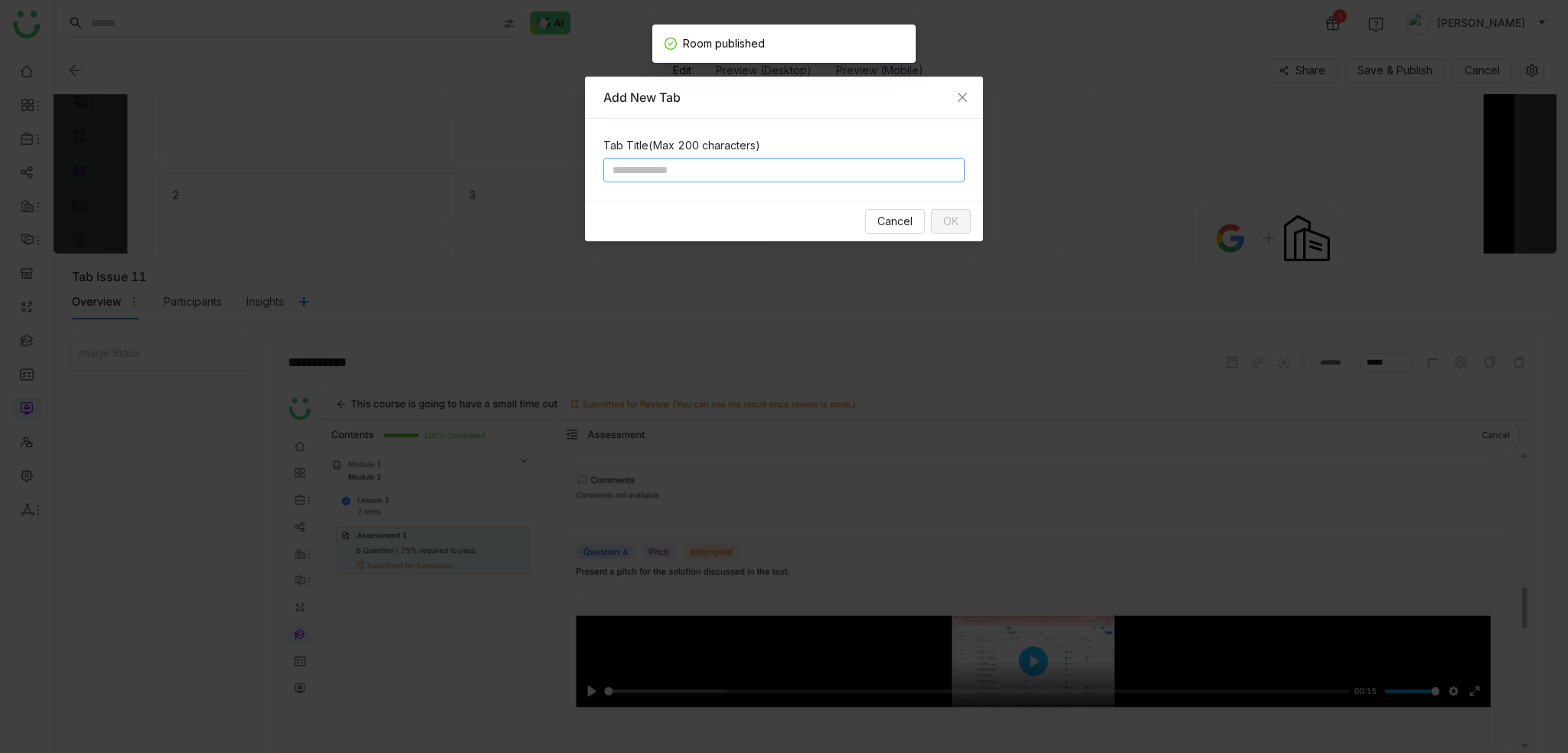
click at [781, 175] on input at bounding box center [783, 169] width 361 height 24
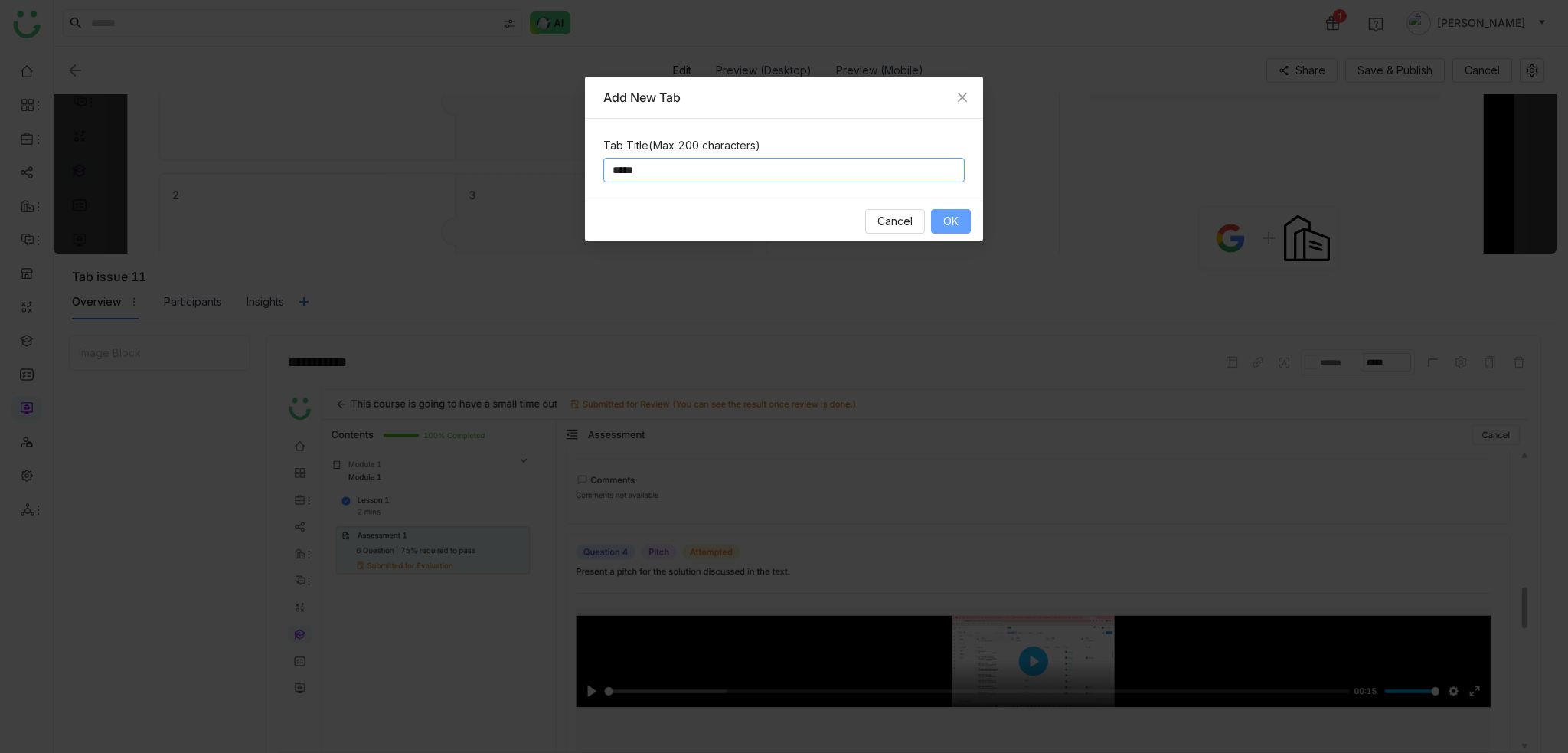
type input "*****"
click at [937, 215] on button "OK" at bounding box center [950, 221] width 39 height 24
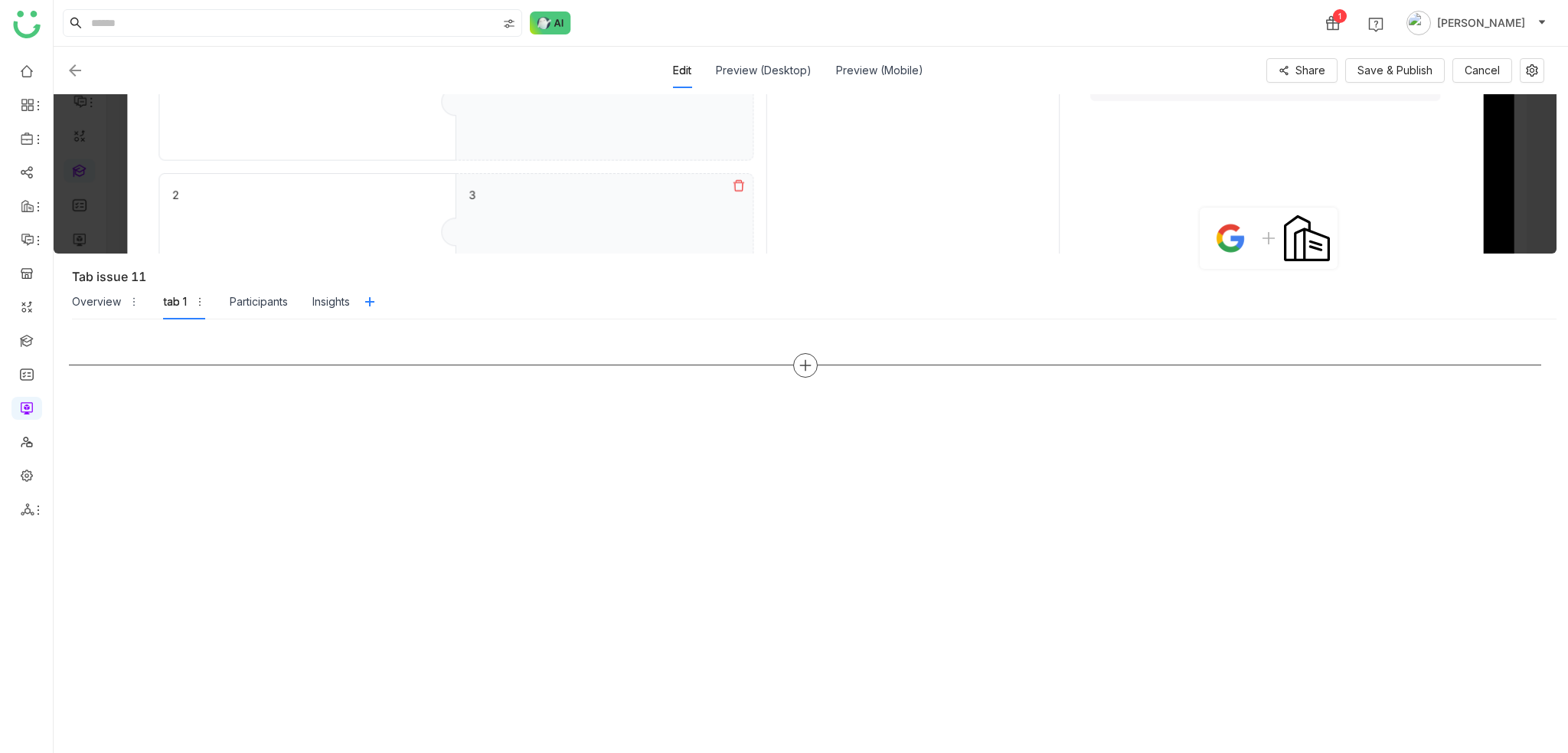
click at [802, 363] on icon at bounding box center [805, 365] width 13 height 13
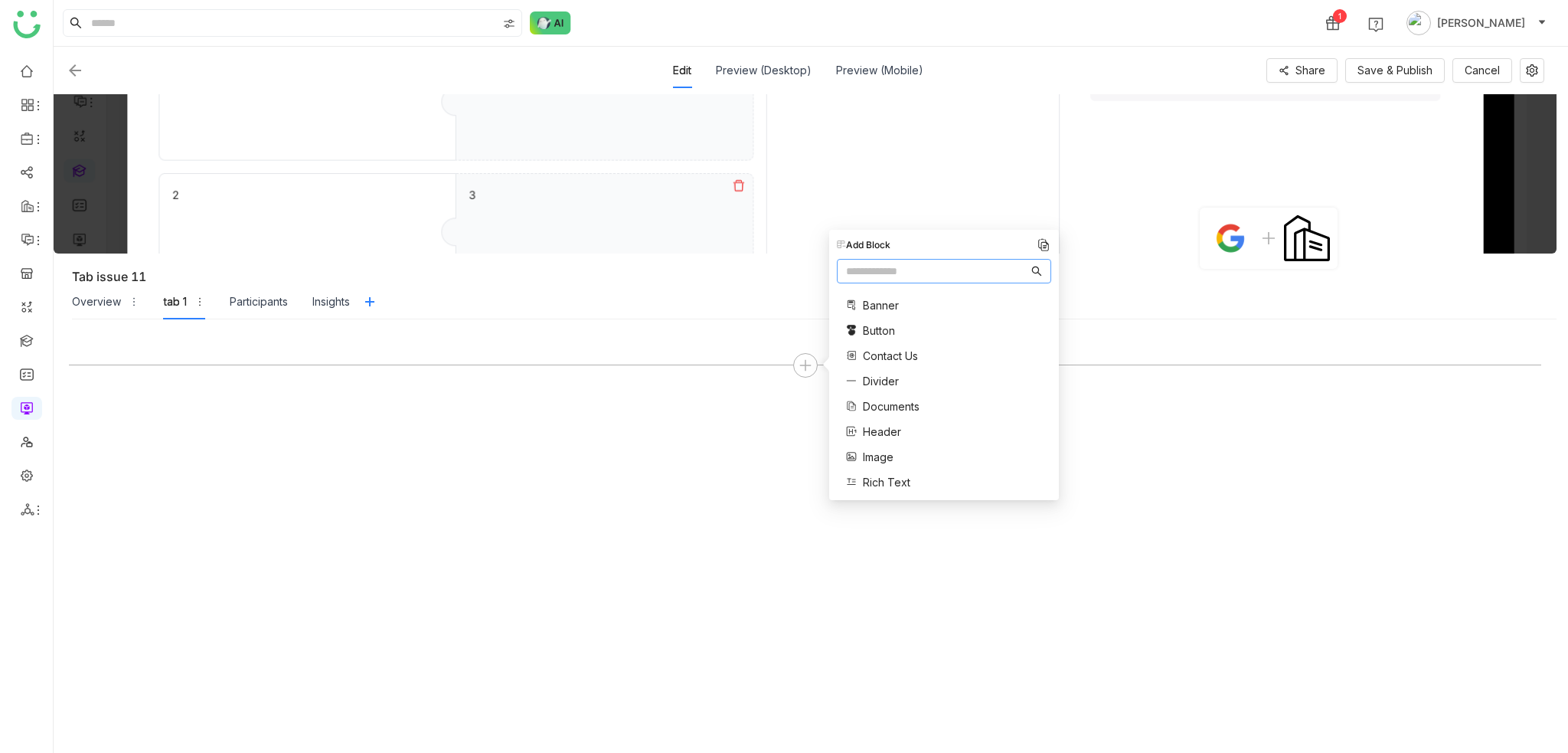
click at [868, 489] on span "Rich Text" at bounding box center [886, 481] width 48 height 16
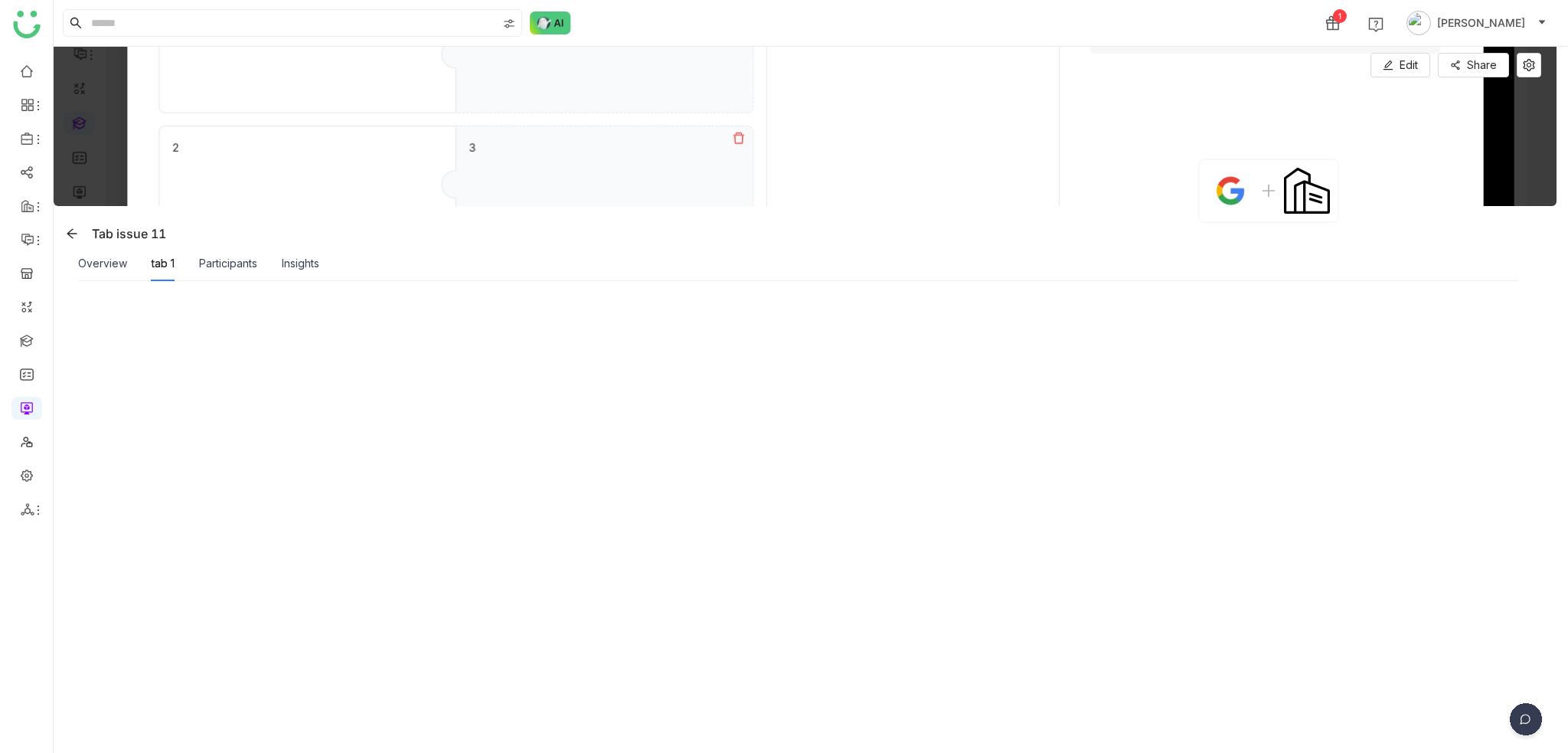
click at [95, 281] on div at bounding box center [805, 517] width 1503 height 471
click at [111, 274] on div "Overview" at bounding box center [102, 263] width 49 height 35
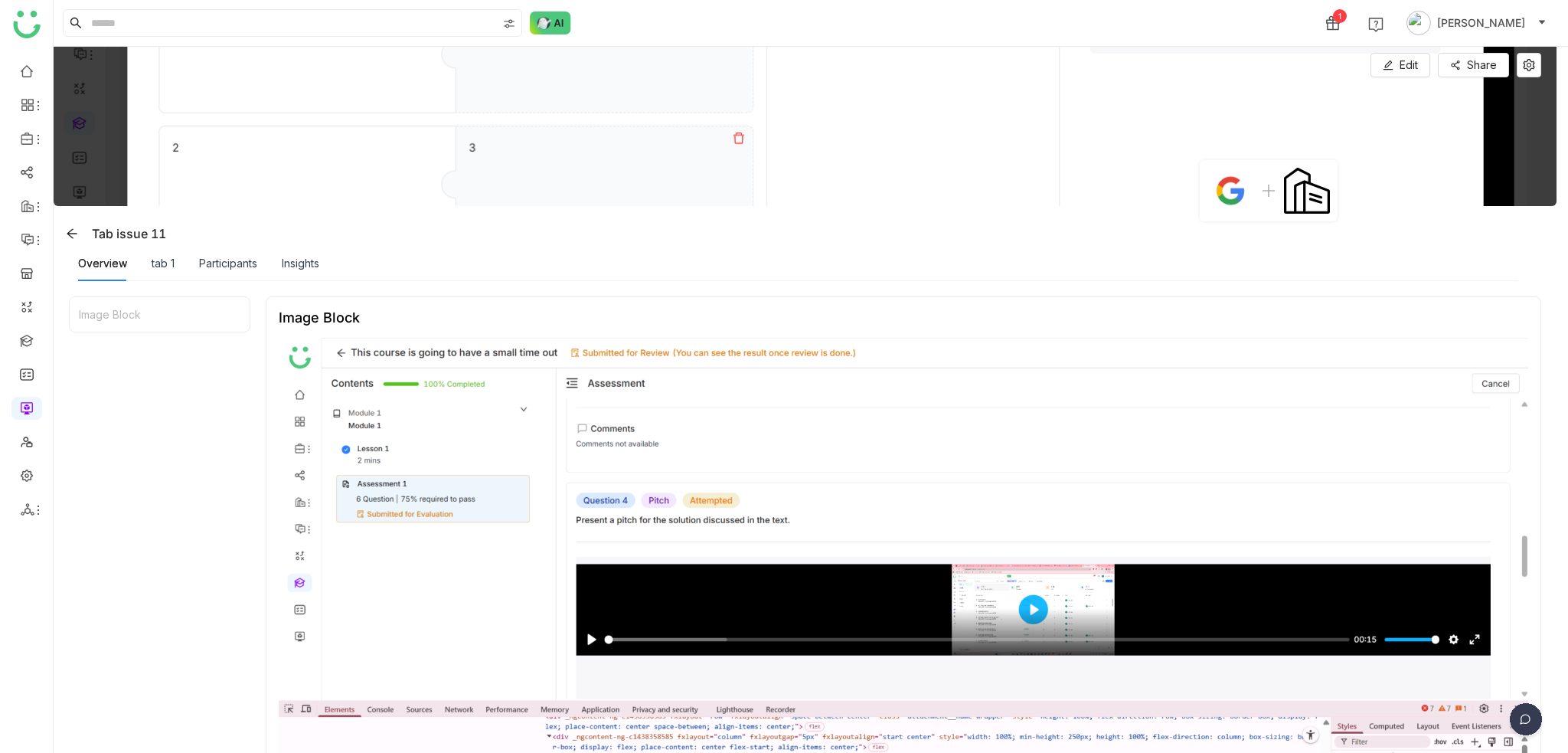
click at [161, 273] on div "tab 1" at bounding box center [163, 263] width 23 height 35
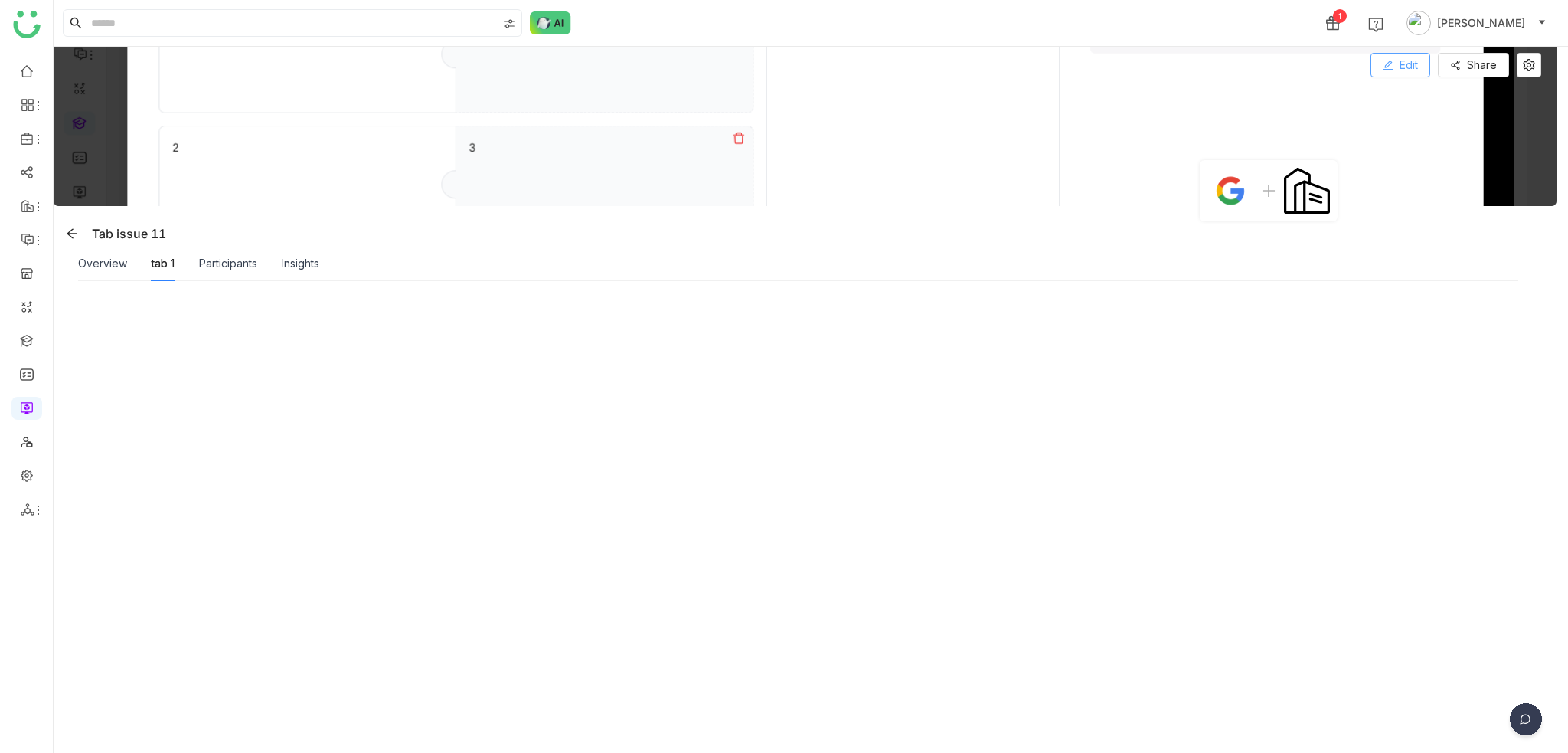
click at [1409, 63] on span "Edit" at bounding box center [1409, 65] width 18 height 17
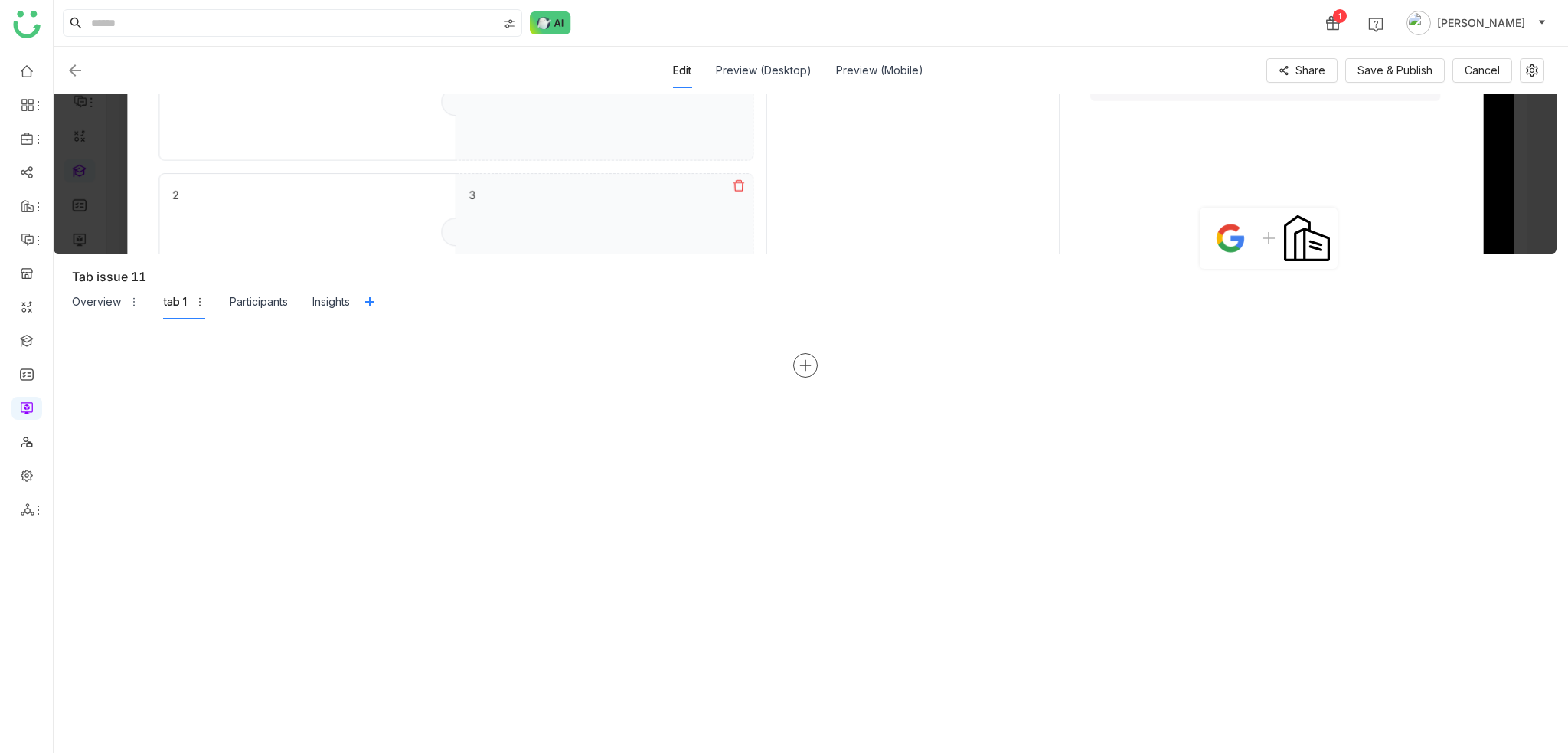
click at [802, 358] on icon at bounding box center [805, 365] width 13 height 13
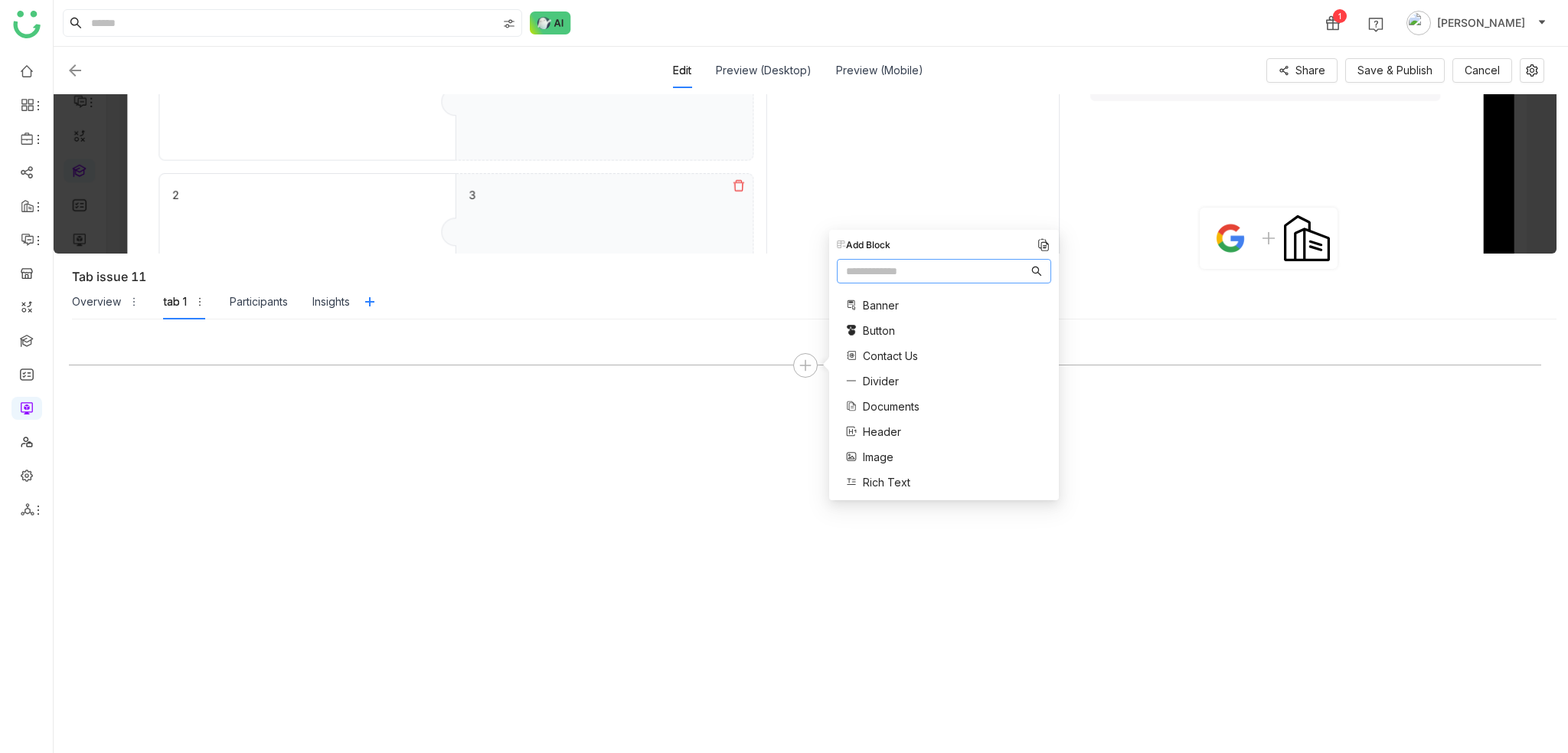
click at [878, 483] on span "Rich Text" at bounding box center [886, 481] width 48 height 16
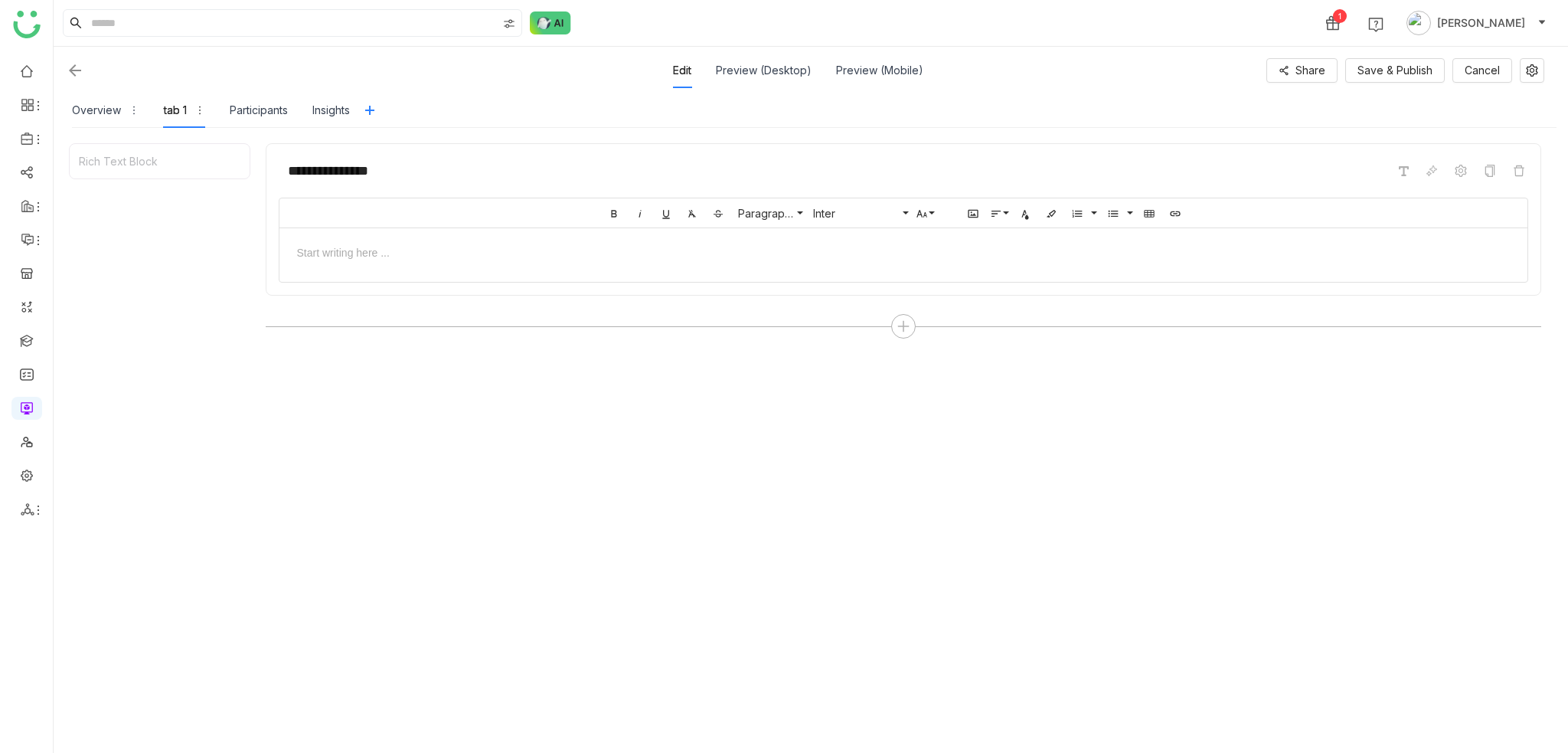
scroll to position [226, 0]
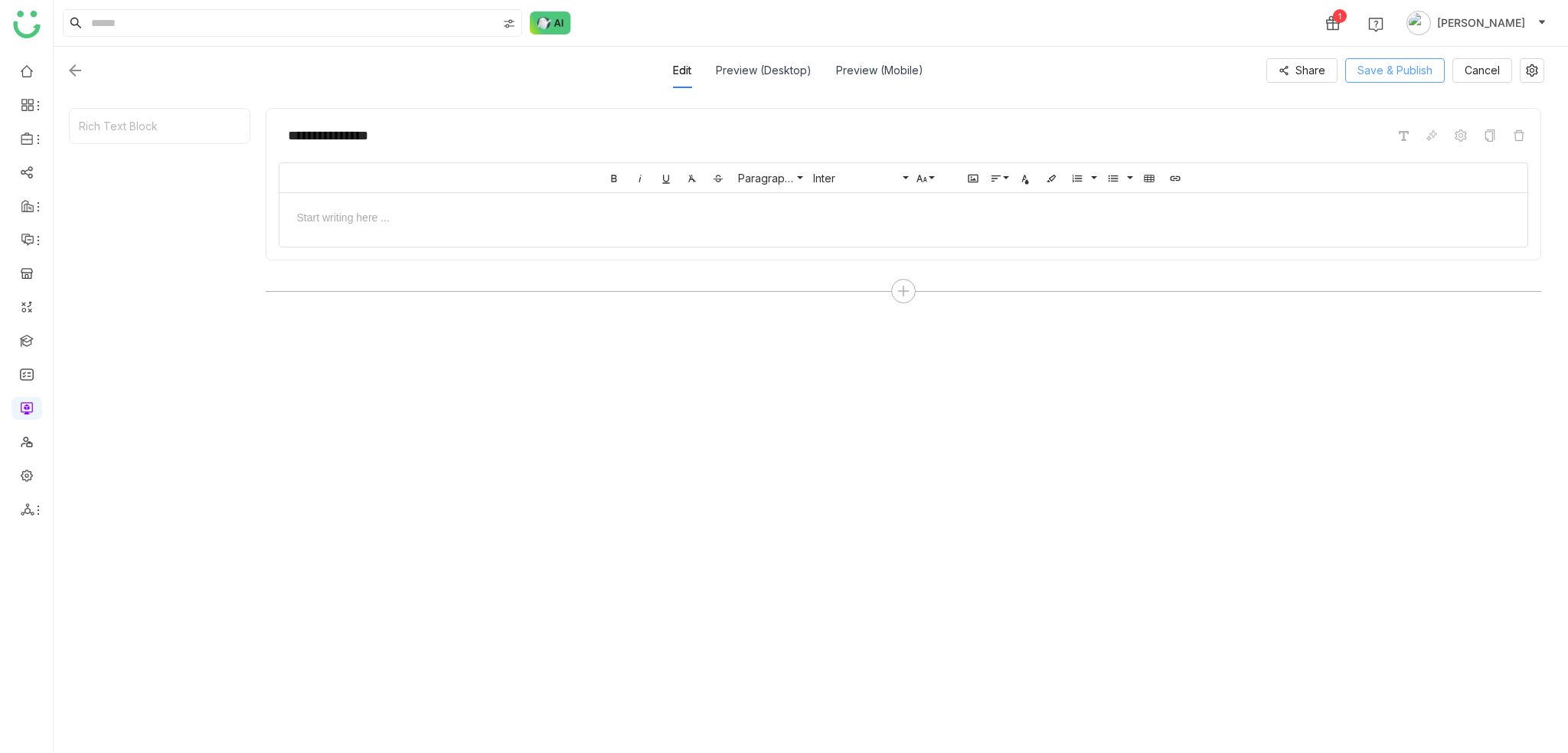
click at [1390, 75] on span "Save & Publish" at bounding box center [1394, 70] width 75 height 17
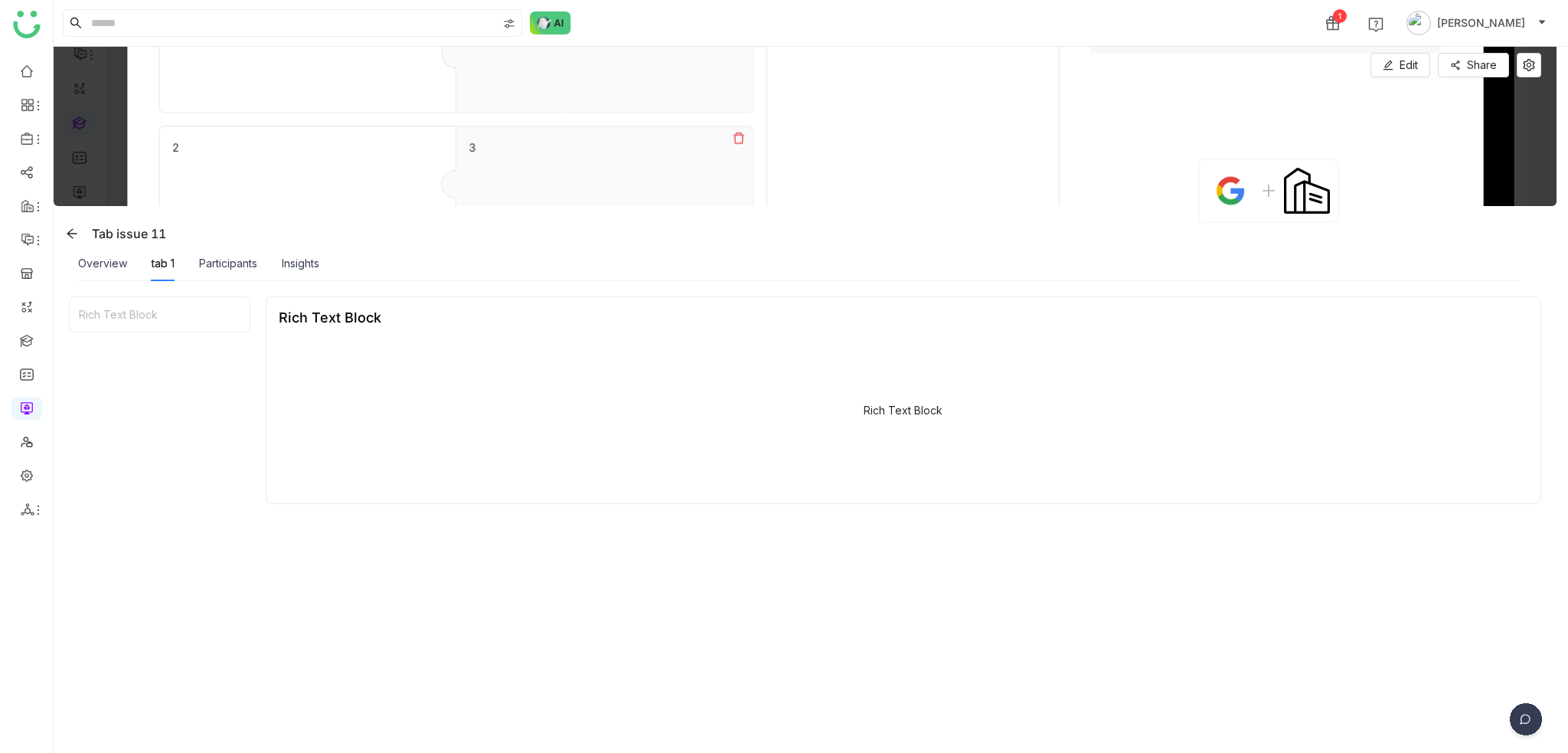
click at [672, 423] on div "Rich Text Block" at bounding box center [903, 414] width 1249 height 153
click at [125, 270] on div "Overview" at bounding box center [102, 263] width 49 height 17
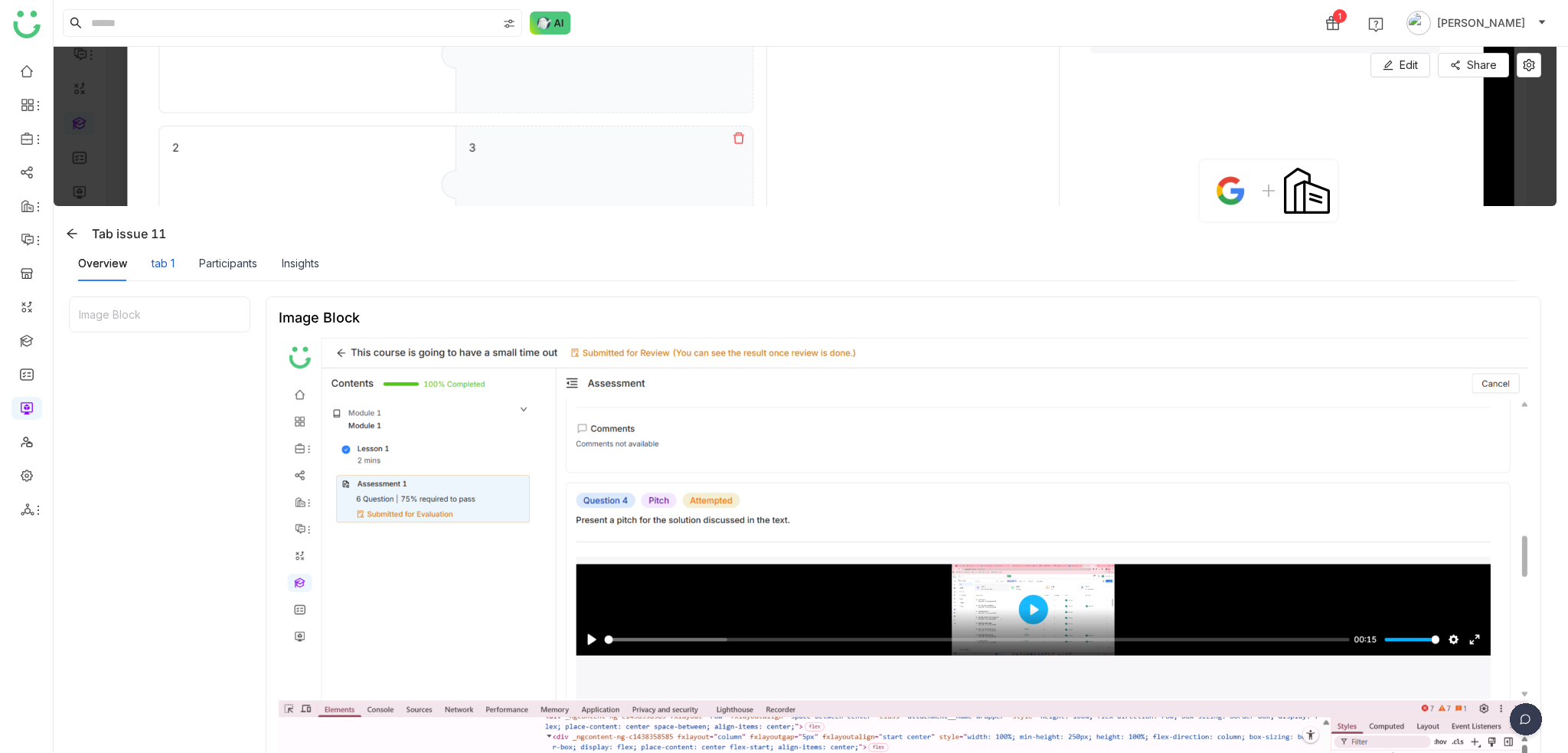
click at [164, 269] on div "tab 1" at bounding box center [163, 263] width 23 height 17
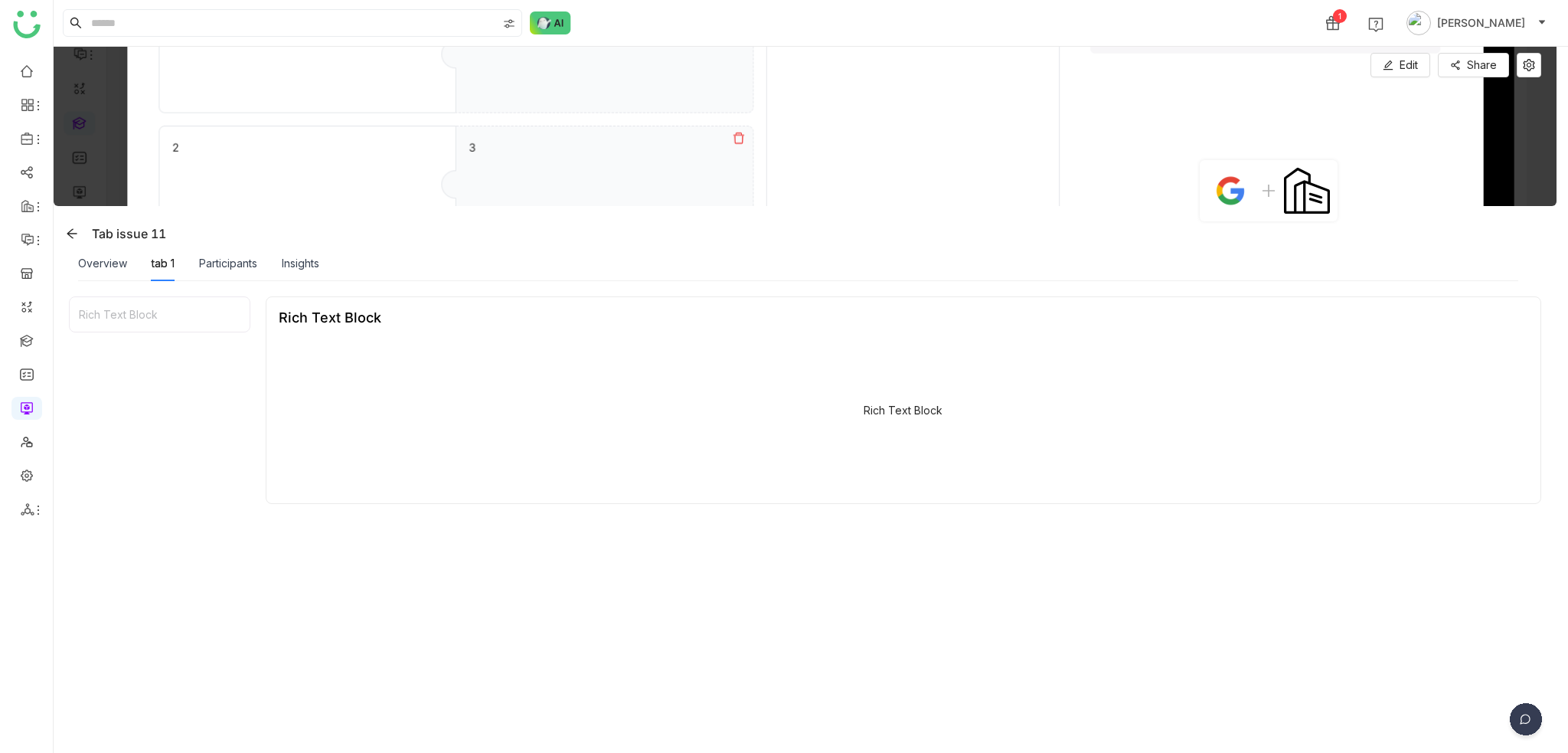
click at [90, 272] on div "Overview" at bounding box center [102, 263] width 49 height 35
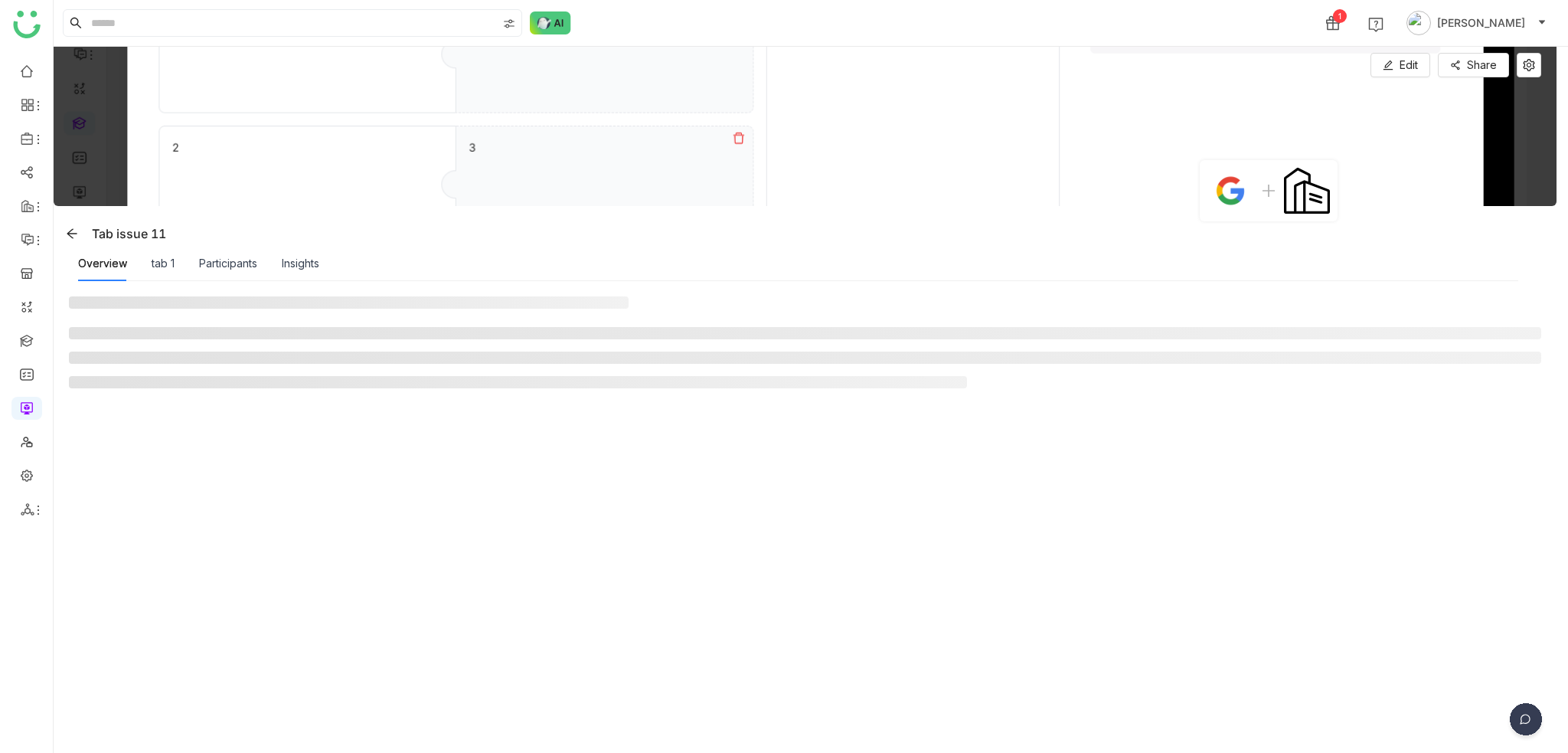
click at [178, 269] on div "Overview tab 1 Participants Insights" at bounding box center [199, 263] width 241 height 35
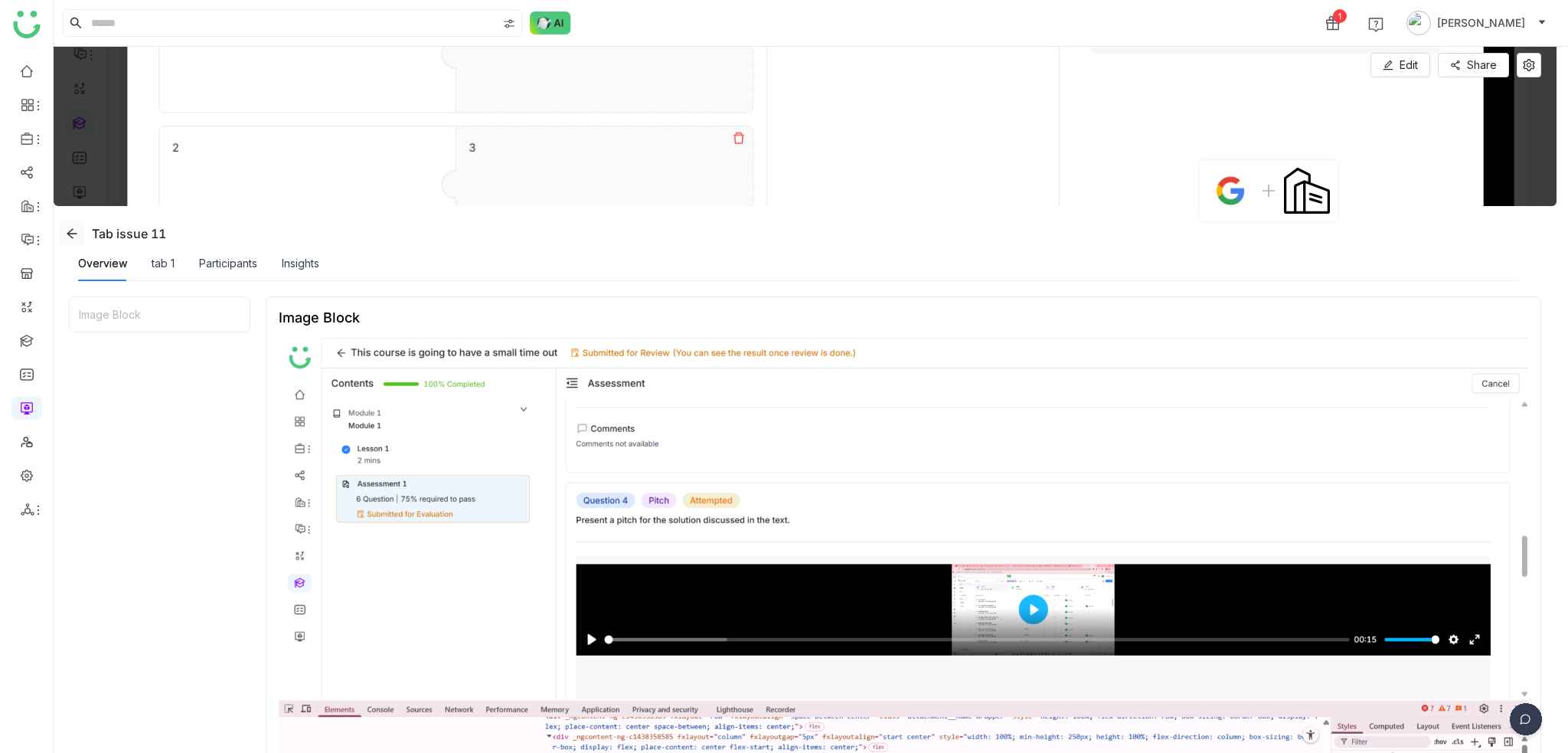
click at [70, 235] on icon at bounding box center [72, 233] width 13 height 13
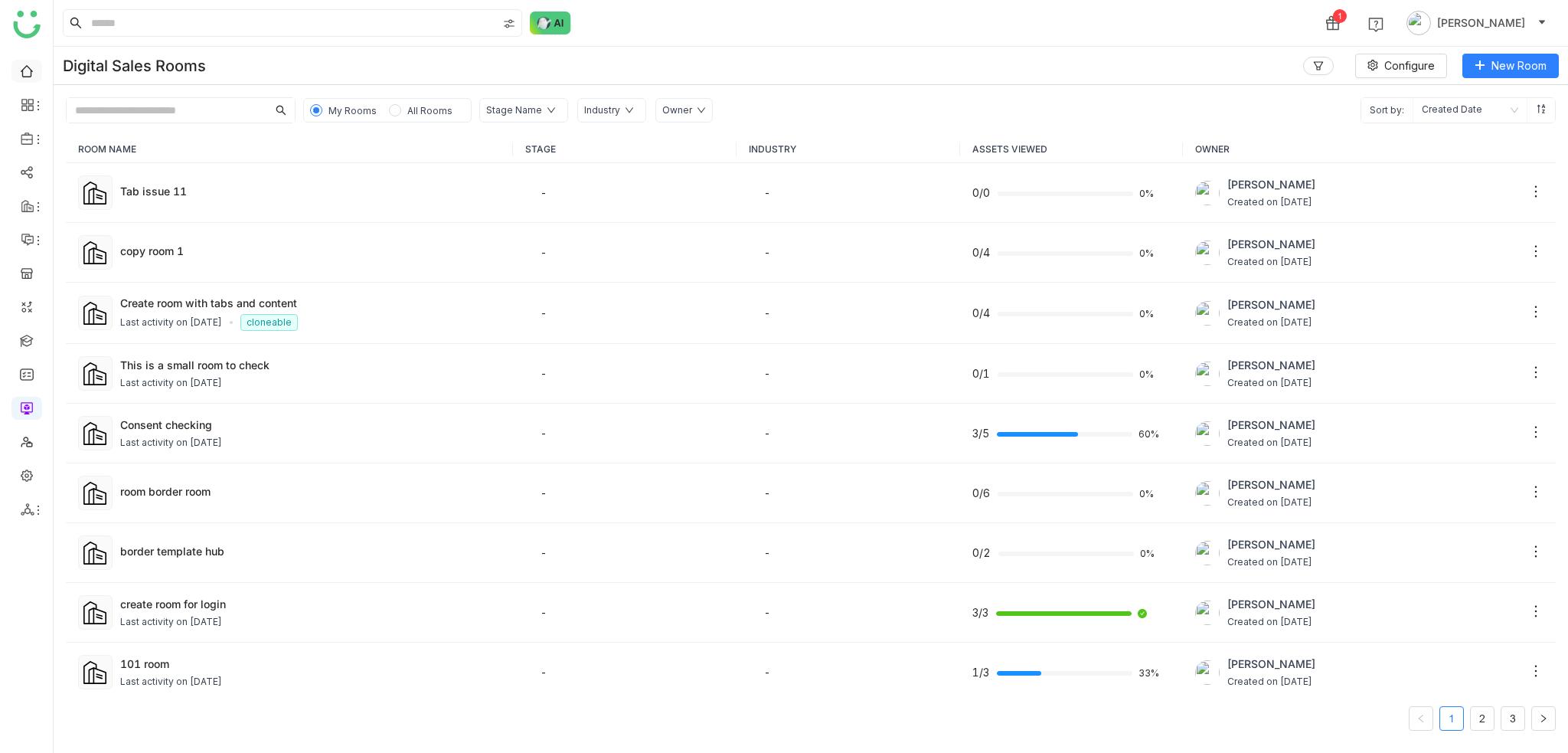
click at [20, 73] on link at bounding box center [27, 70] width 13 height 13
click at [20, 70] on link at bounding box center [27, 70] width 13 height 13
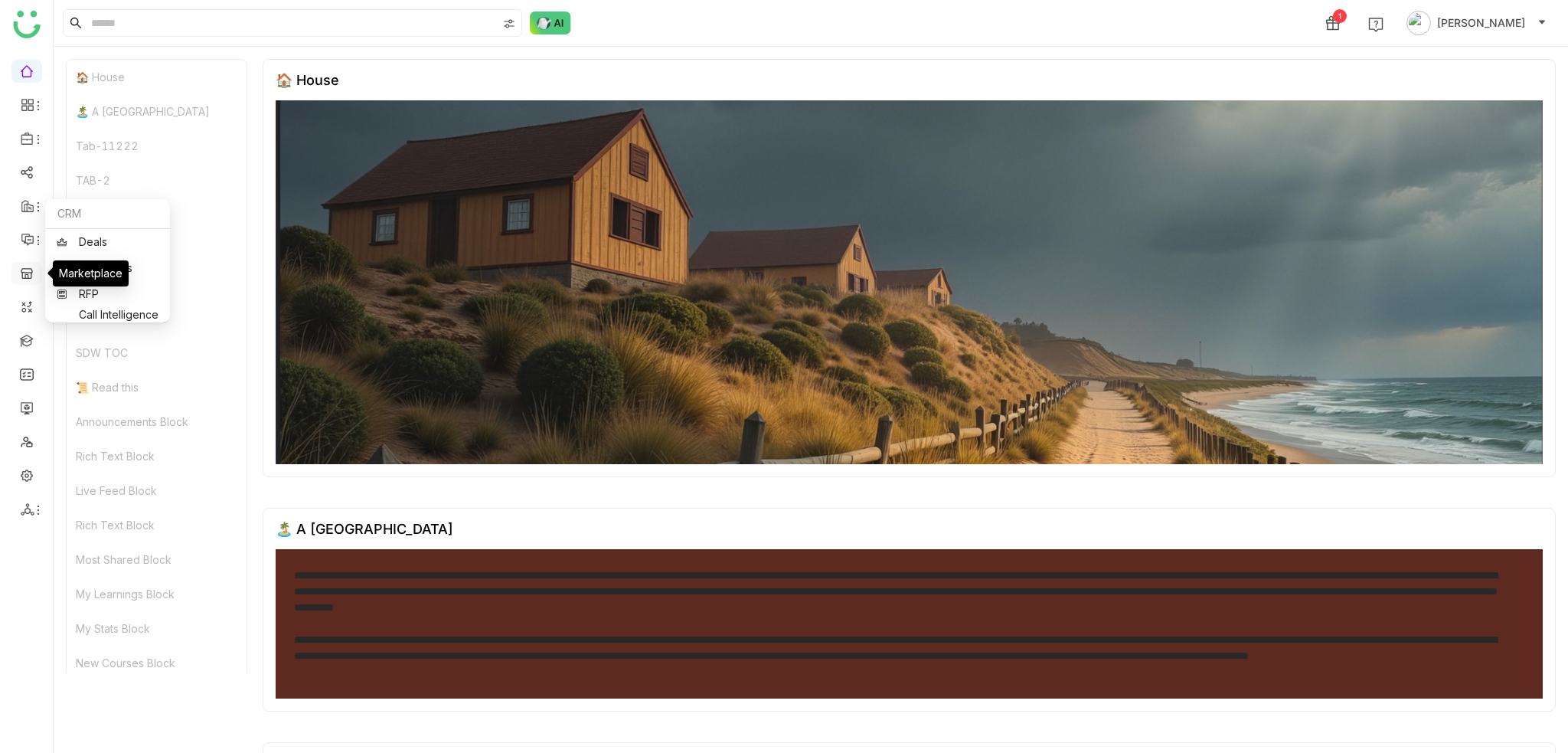
click at [34, 269] on link at bounding box center [27, 273] width 13 height 13
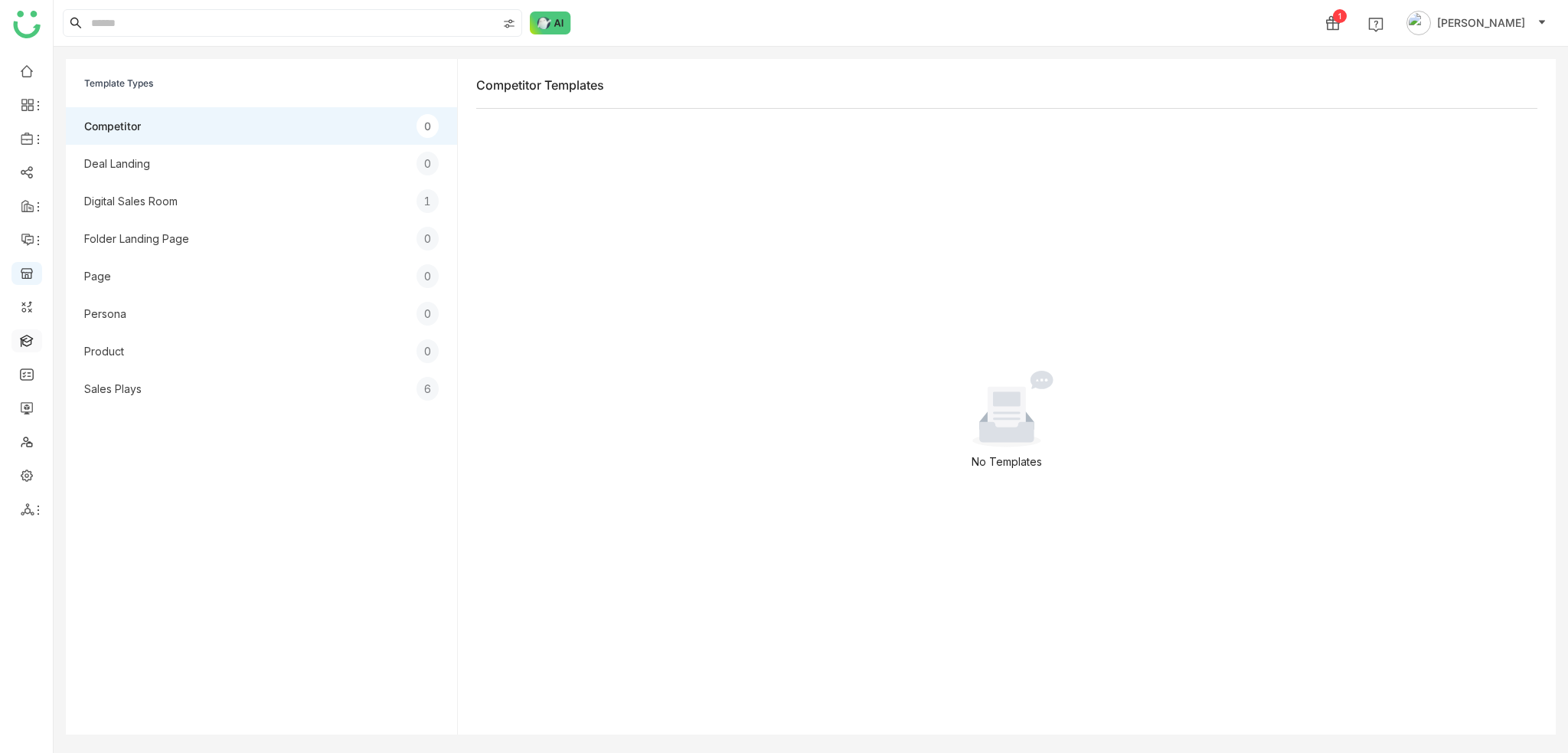
click at [28, 340] on link at bounding box center [27, 340] width 13 height 13
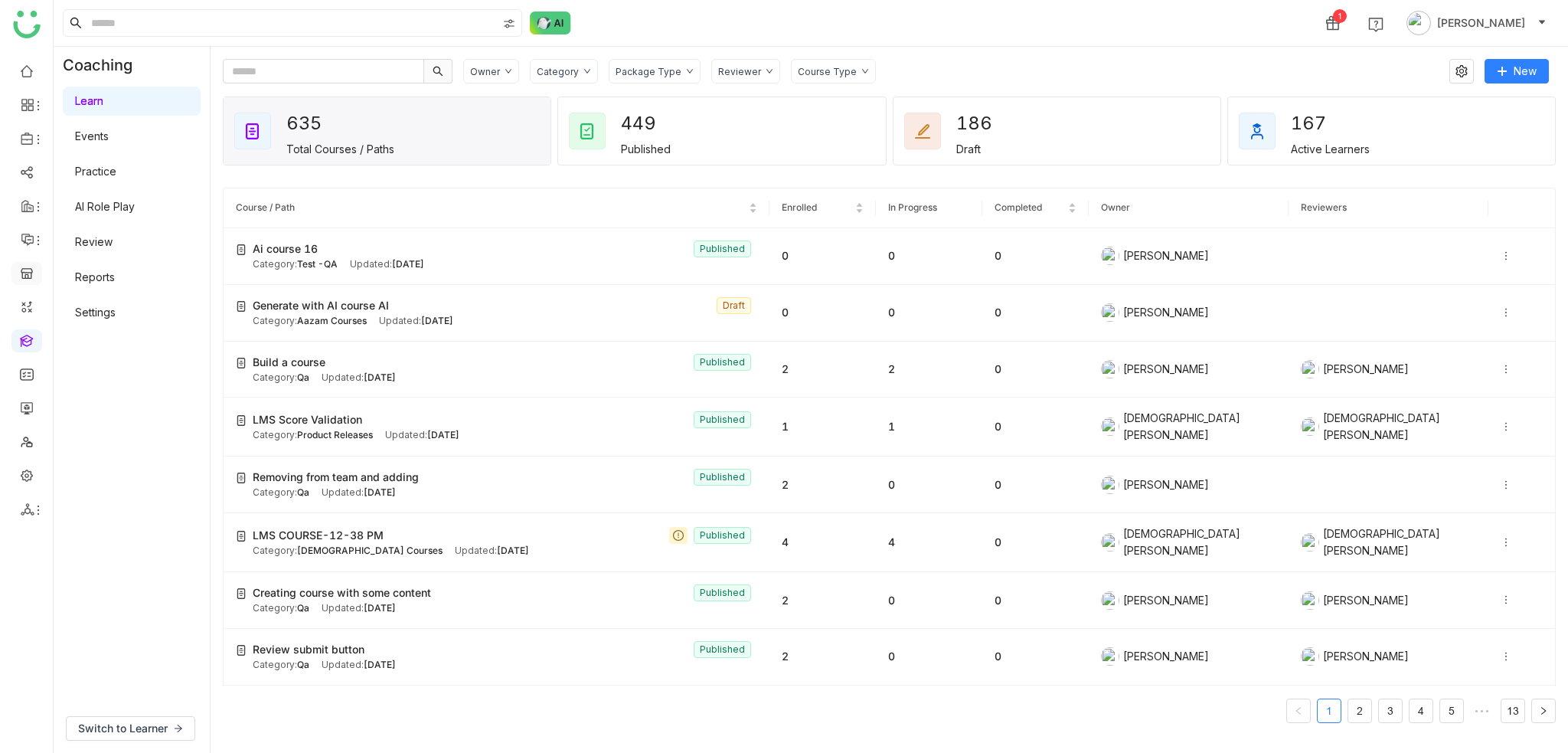
click at [34, 270] on link at bounding box center [27, 273] width 13 height 13
